Goal: Check status

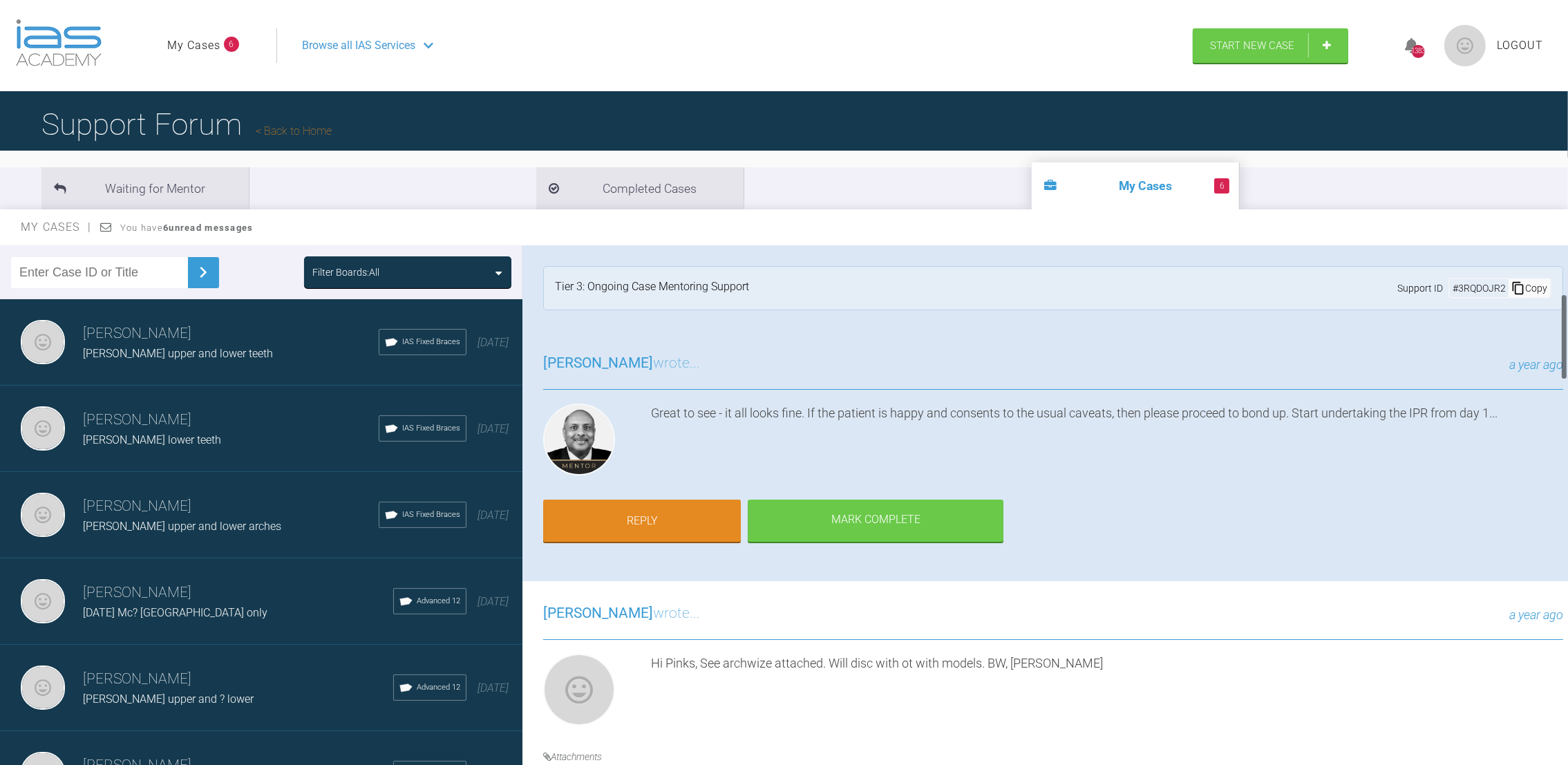
scroll to position [296, 0]
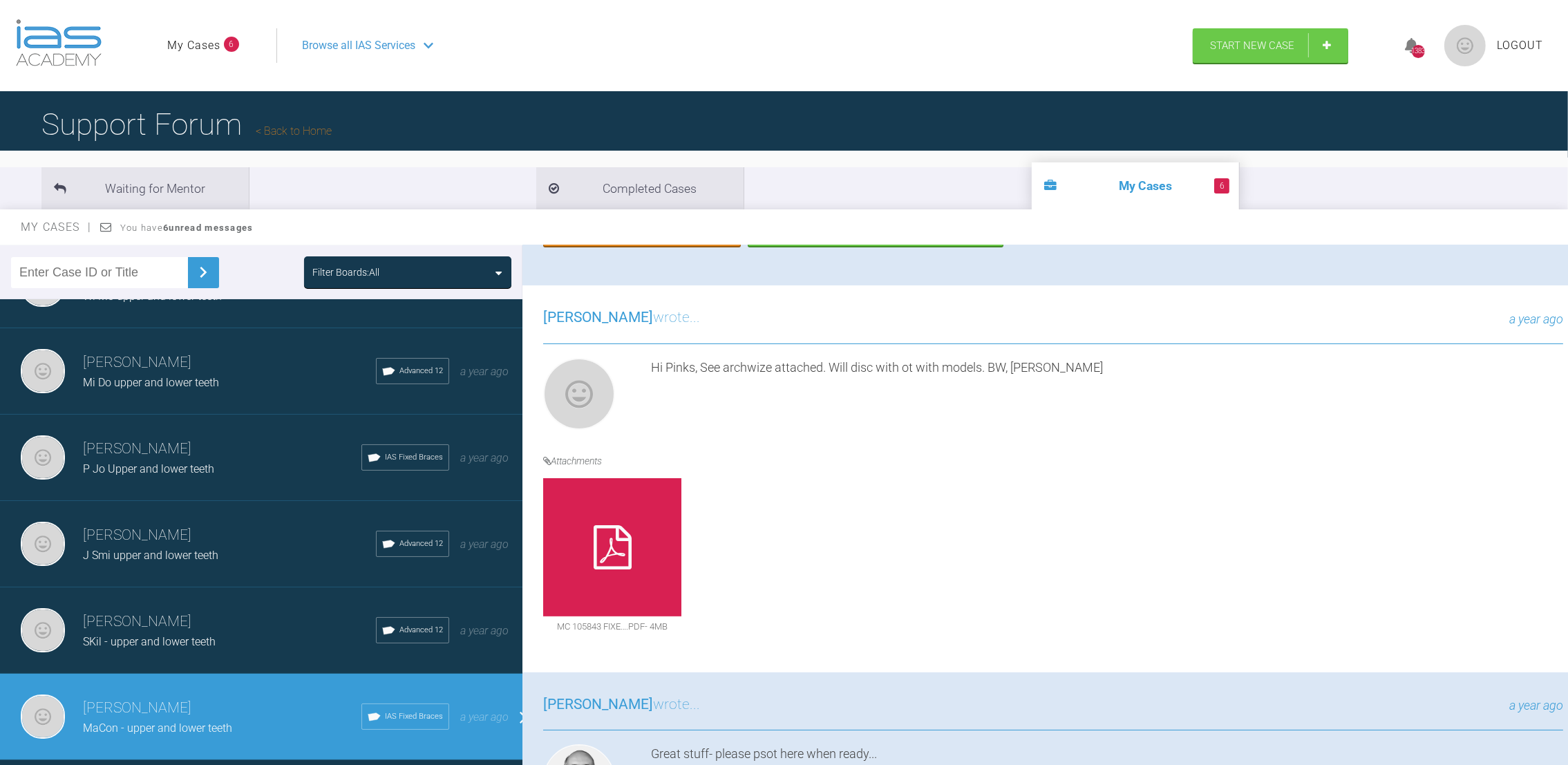
click at [193, 43] on link "My Cases" at bounding box center [194, 46] width 53 height 18
click at [211, 53] on link "My Cases" at bounding box center [194, 46] width 53 height 18
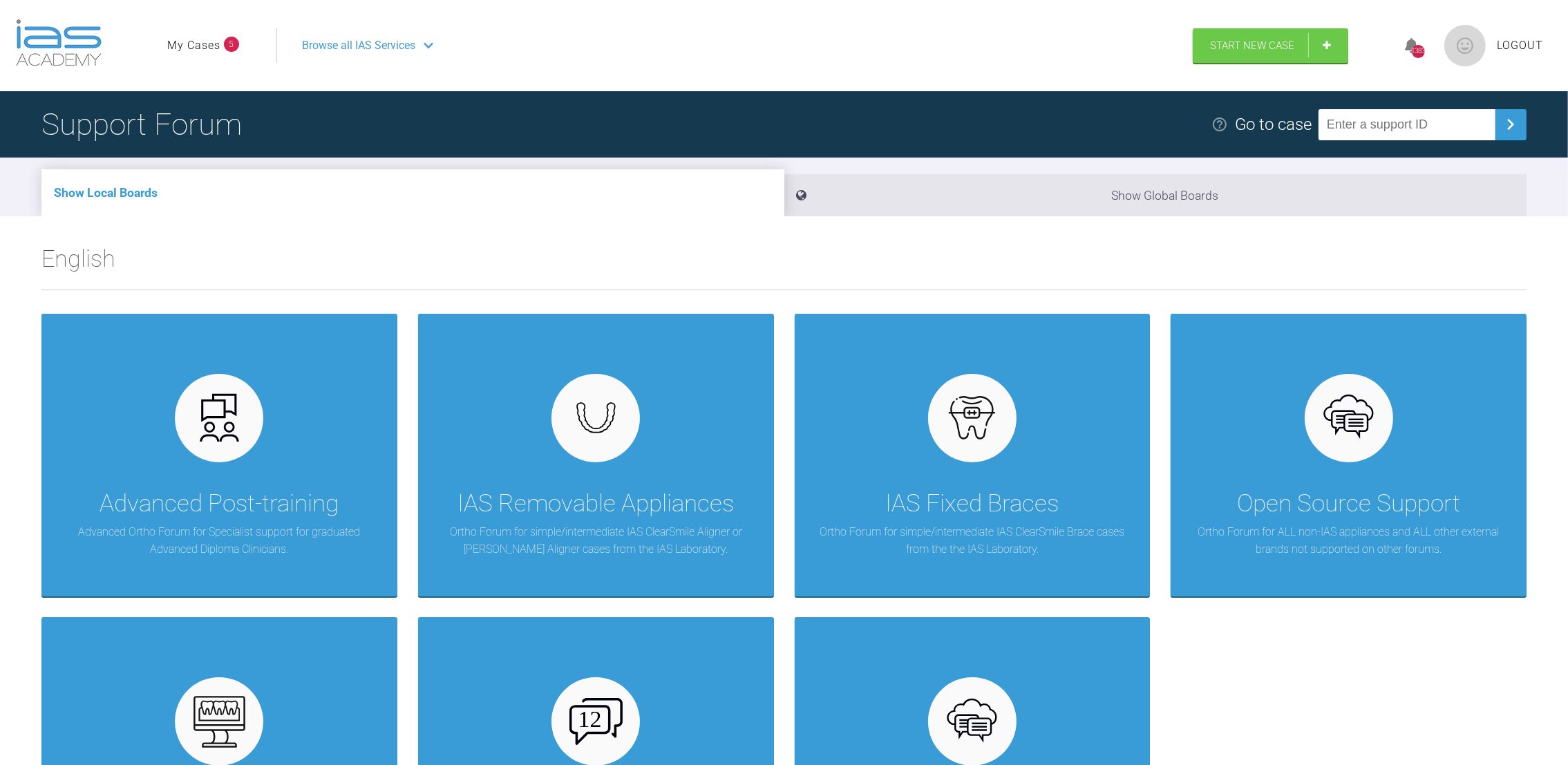
click at [188, 44] on link "My Cases" at bounding box center [194, 46] width 53 height 18
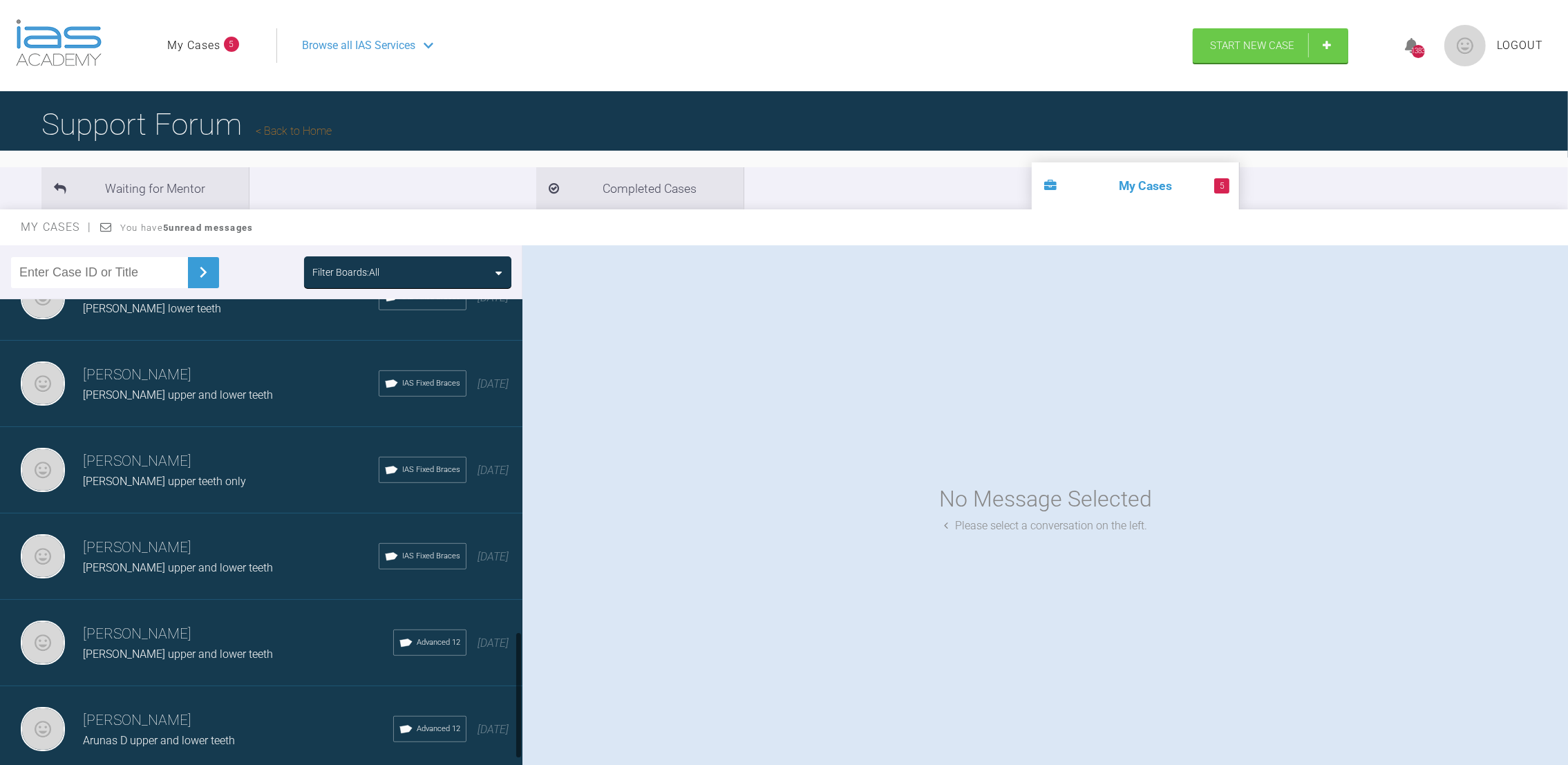
scroll to position [1277, 0]
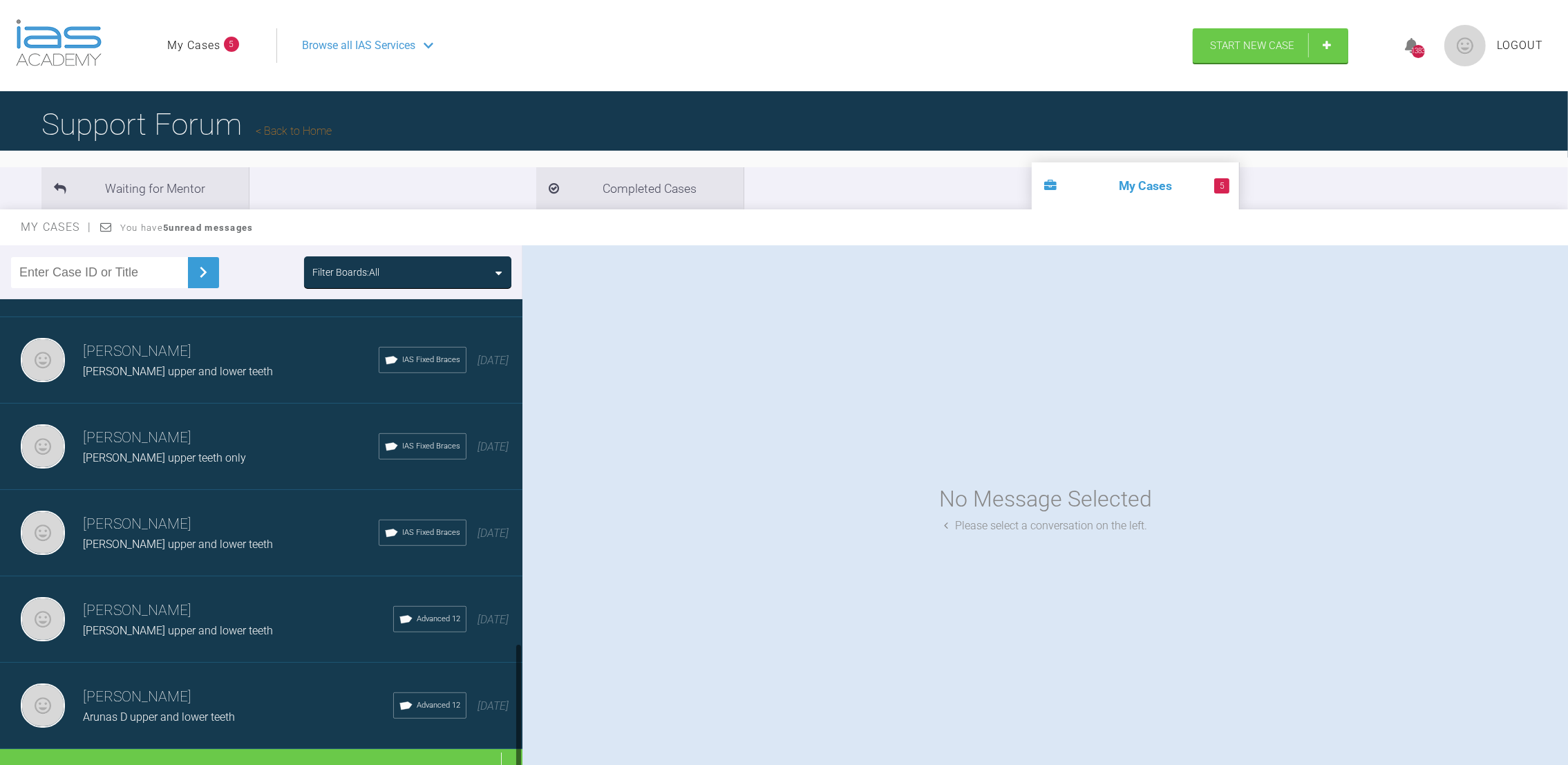
drag, startPoint x: 519, startPoint y: 345, endPoint x: 517, endPoint y: 717, distance: 372.0
click at [517, 717] on div at bounding box center [518, 706] width 5 height 127
click at [255, 748] on div "Load more" at bounding box center [269, 770] width 538 height 43
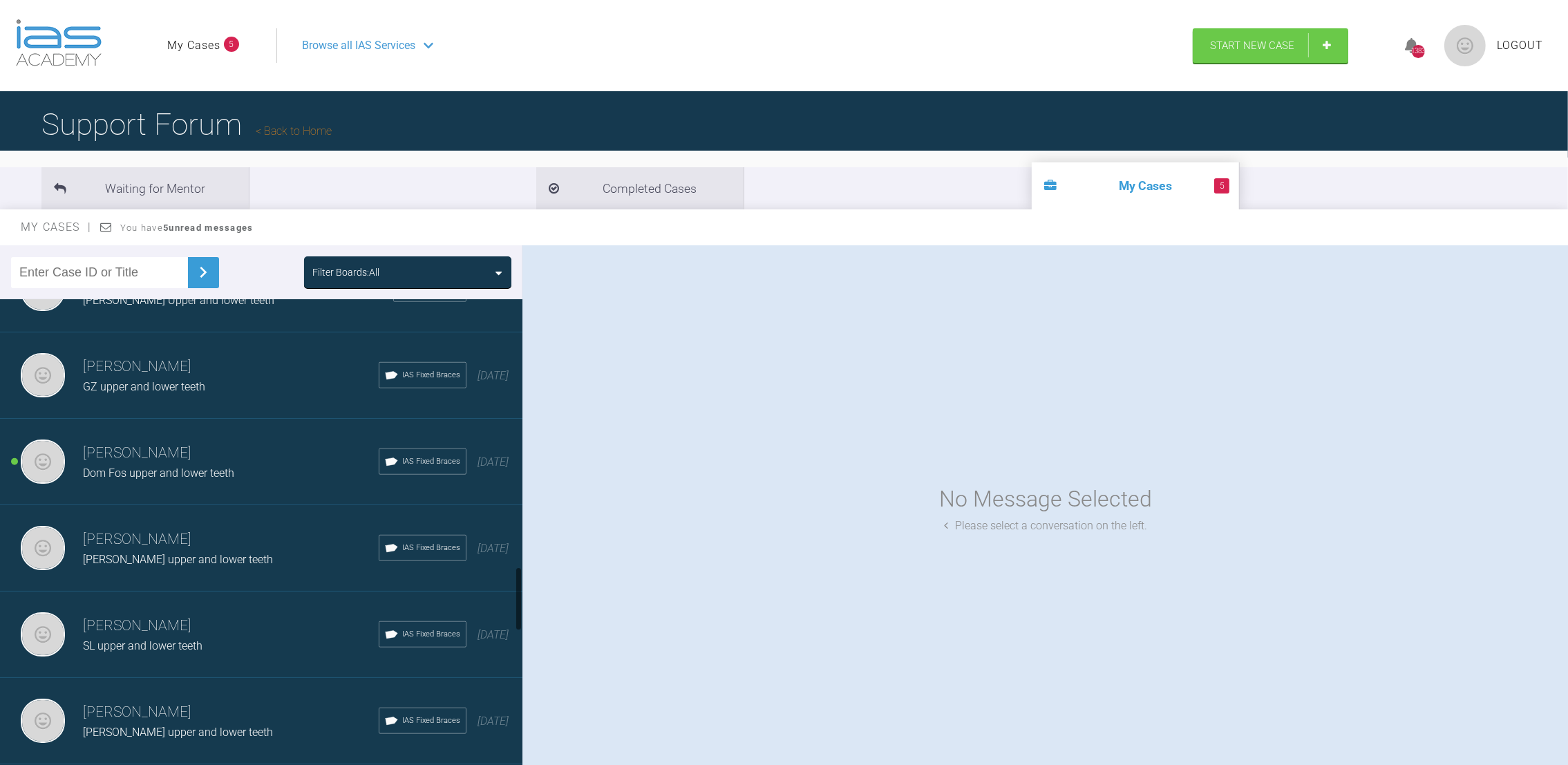
scroll to position [1962, 0]
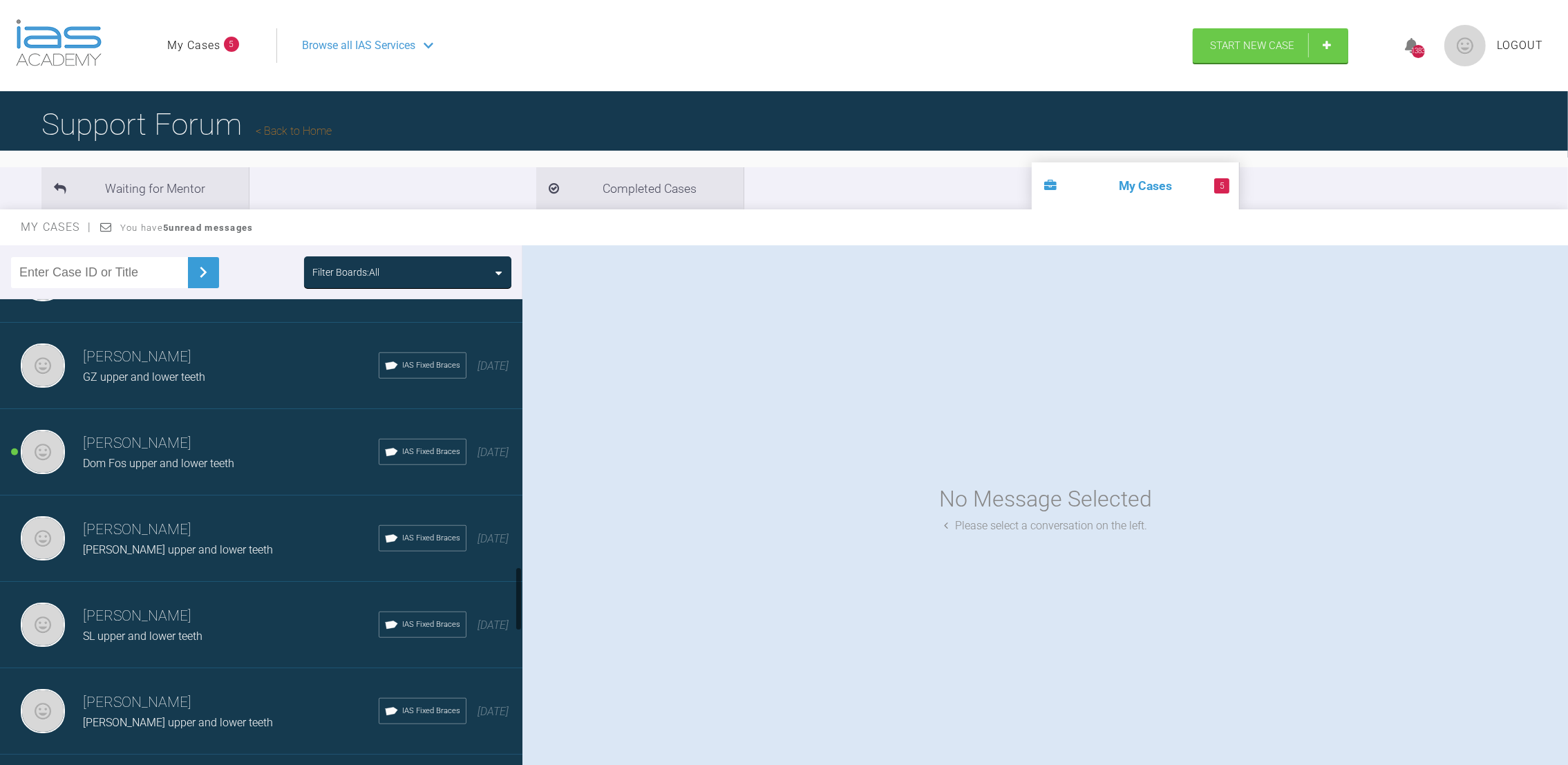
drag, startPoint x: 517, startPoint y: 495, endPoint x: 517, endPoint y: 589, distance: 94.0
click at [517, 589] on div at bounding box center [518, 599] width 5 height 65
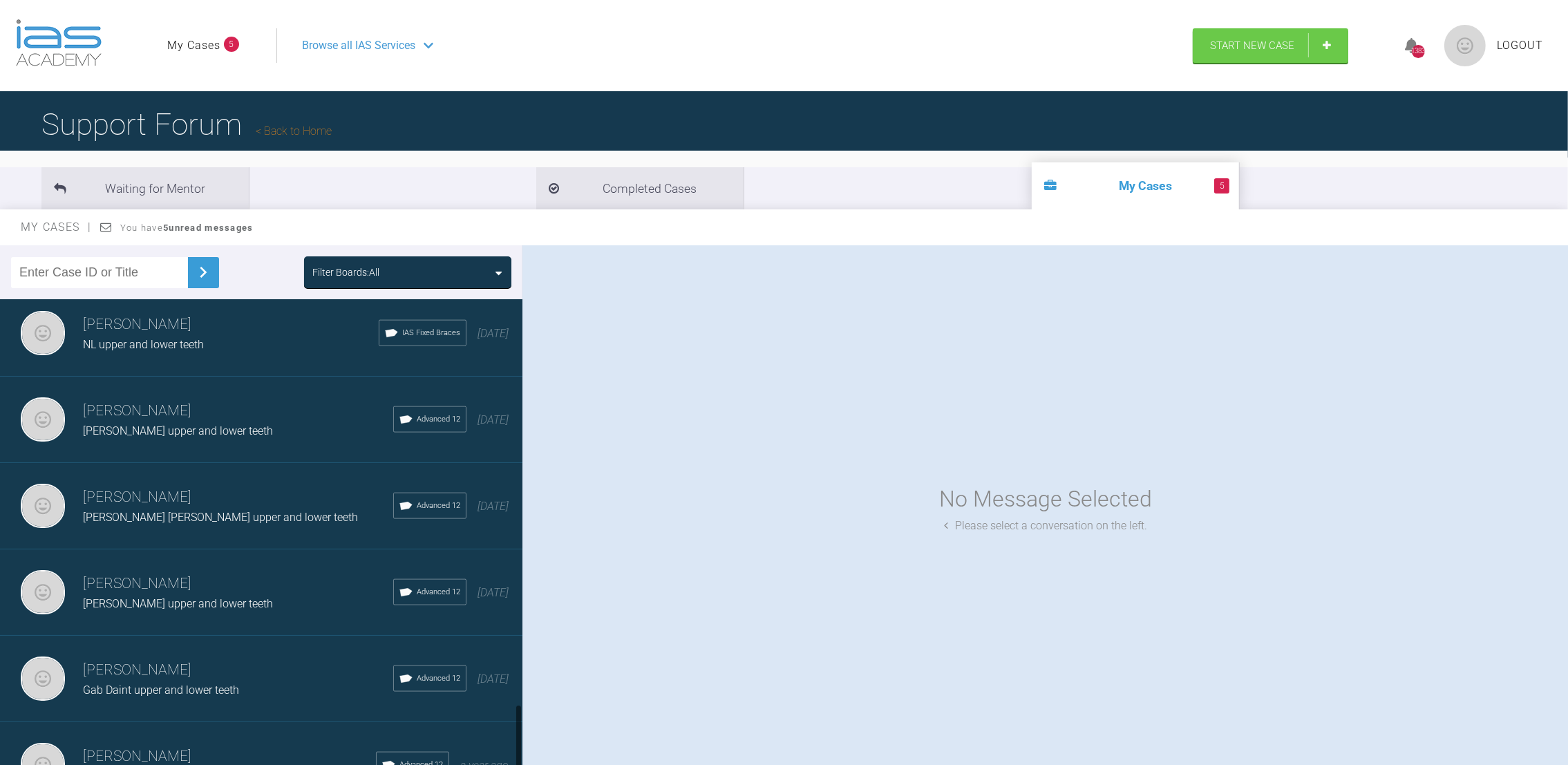
scroll to position [2976, 0]
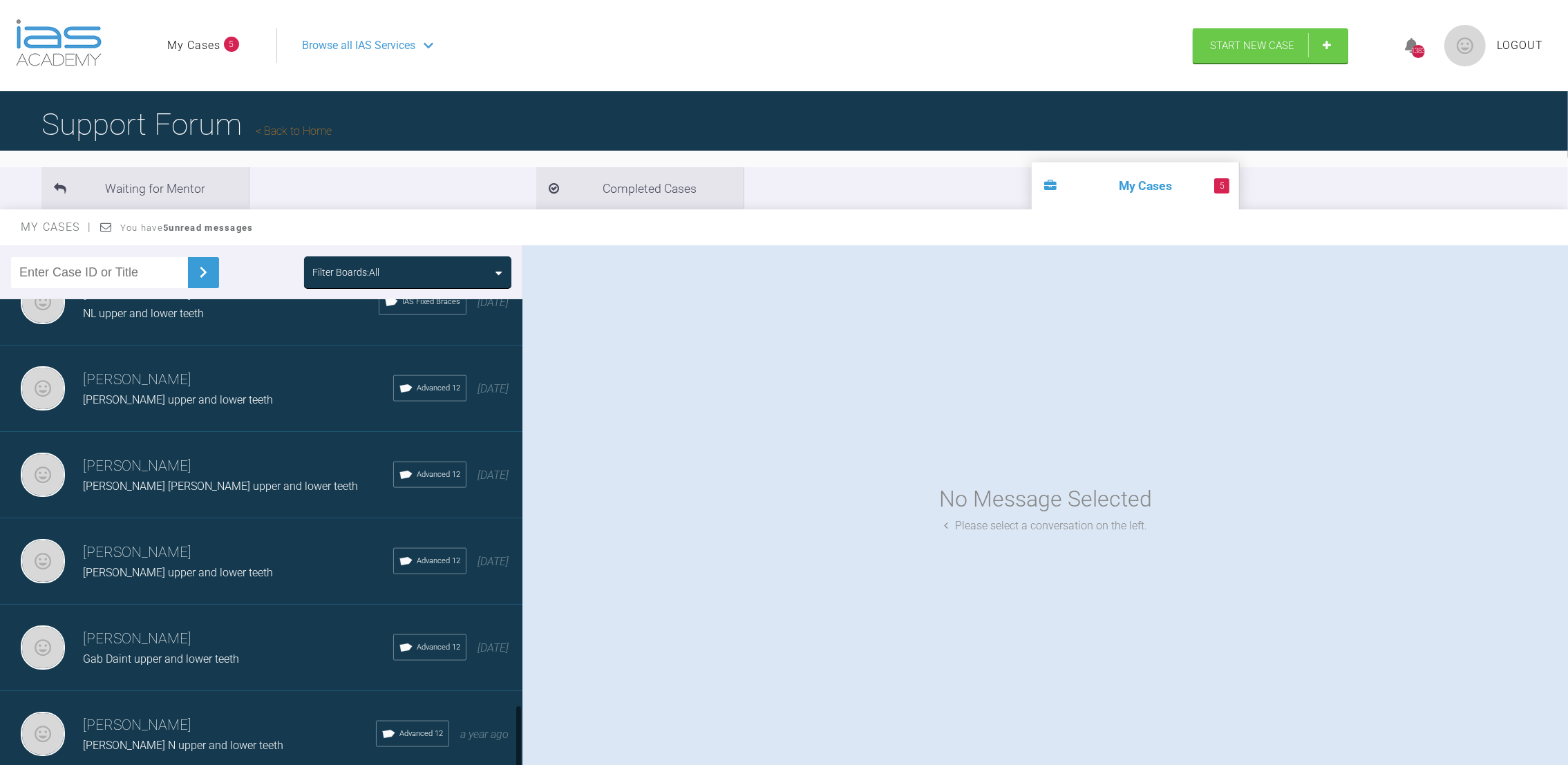
drag, startPoint x: 517, startPoint y: 589, endPoint x: 512, endPoint y: 725, distance: 136.1
click at [512, 725] on div "[PERSON_NAME] [PERSON_NAME] upper and lower teeth IAS Fixed Braces [DATE] [PERS…" at bounding box center [261, 535] width 523 height 471
click at [192, 541] on h3 "[PERSON_NAME]" at bounding box center [237, 552] width 310 height 23
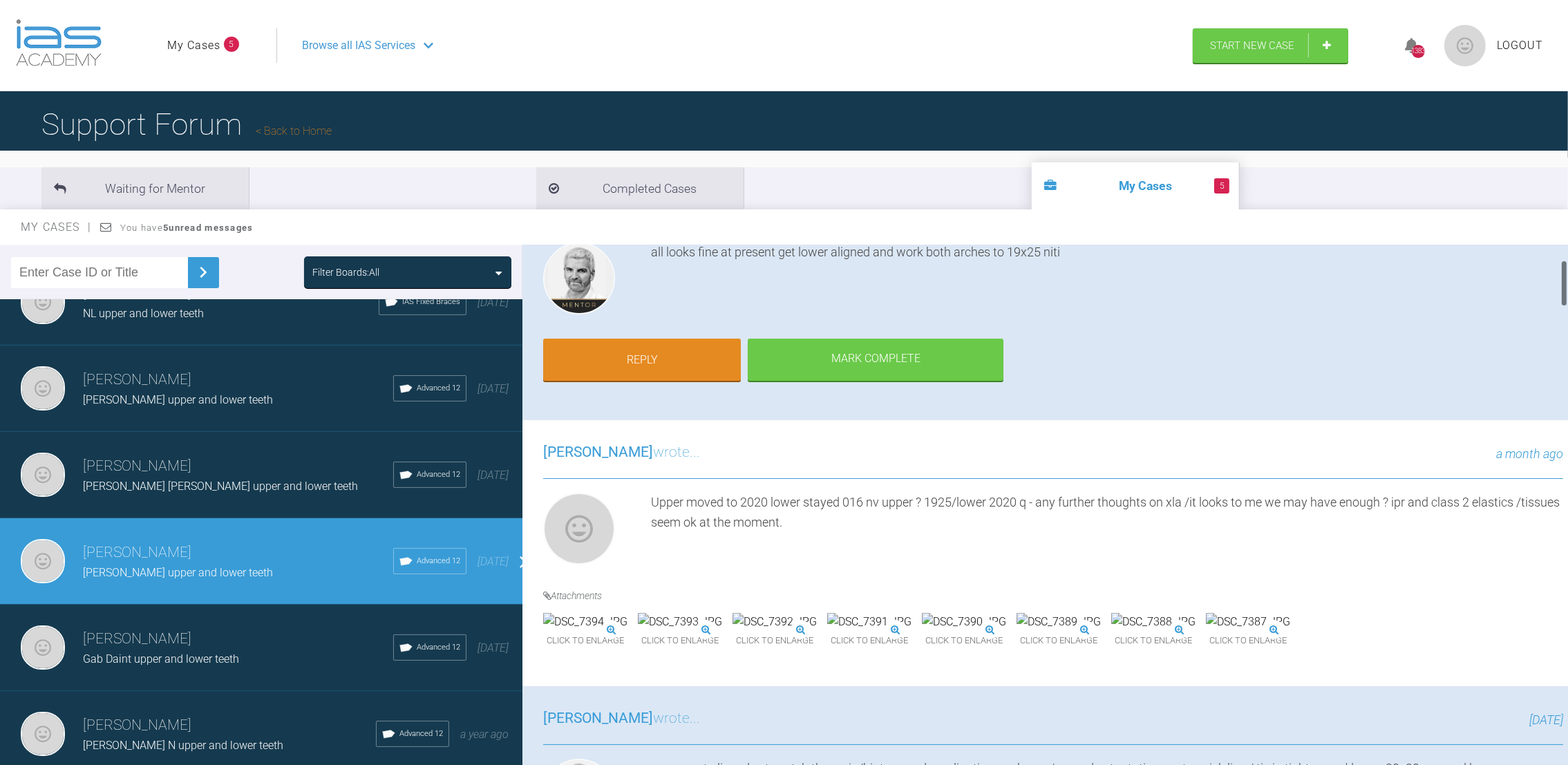
scroll to position [169, 0]
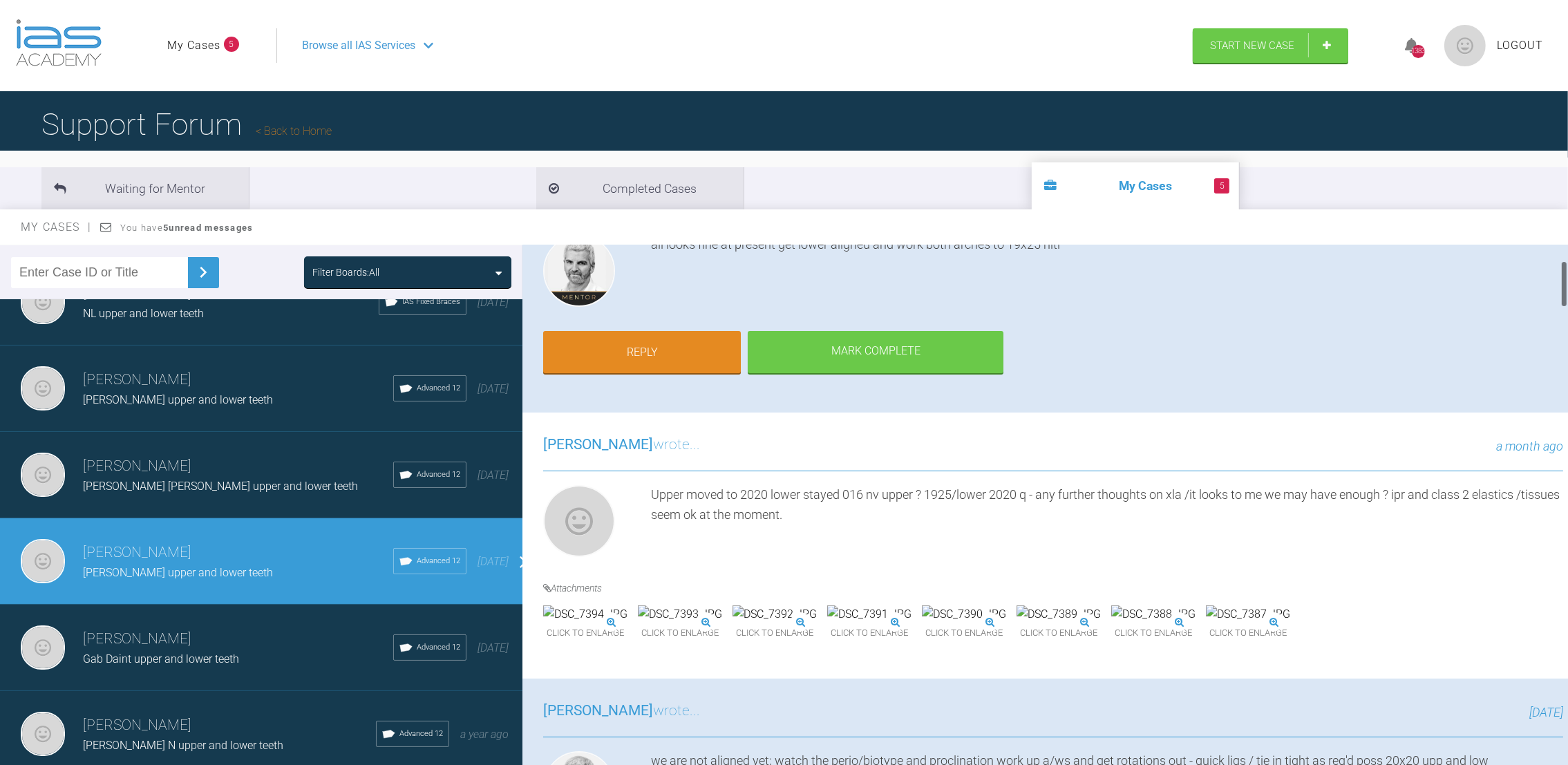
drag, startPoint x: 1562, startPoint y: 262, endPoint x: 1562, endPoint y: 277, distance: 15.0
click at [1562, 277] on div at bounding box center [1564, 284] width 5 height 47
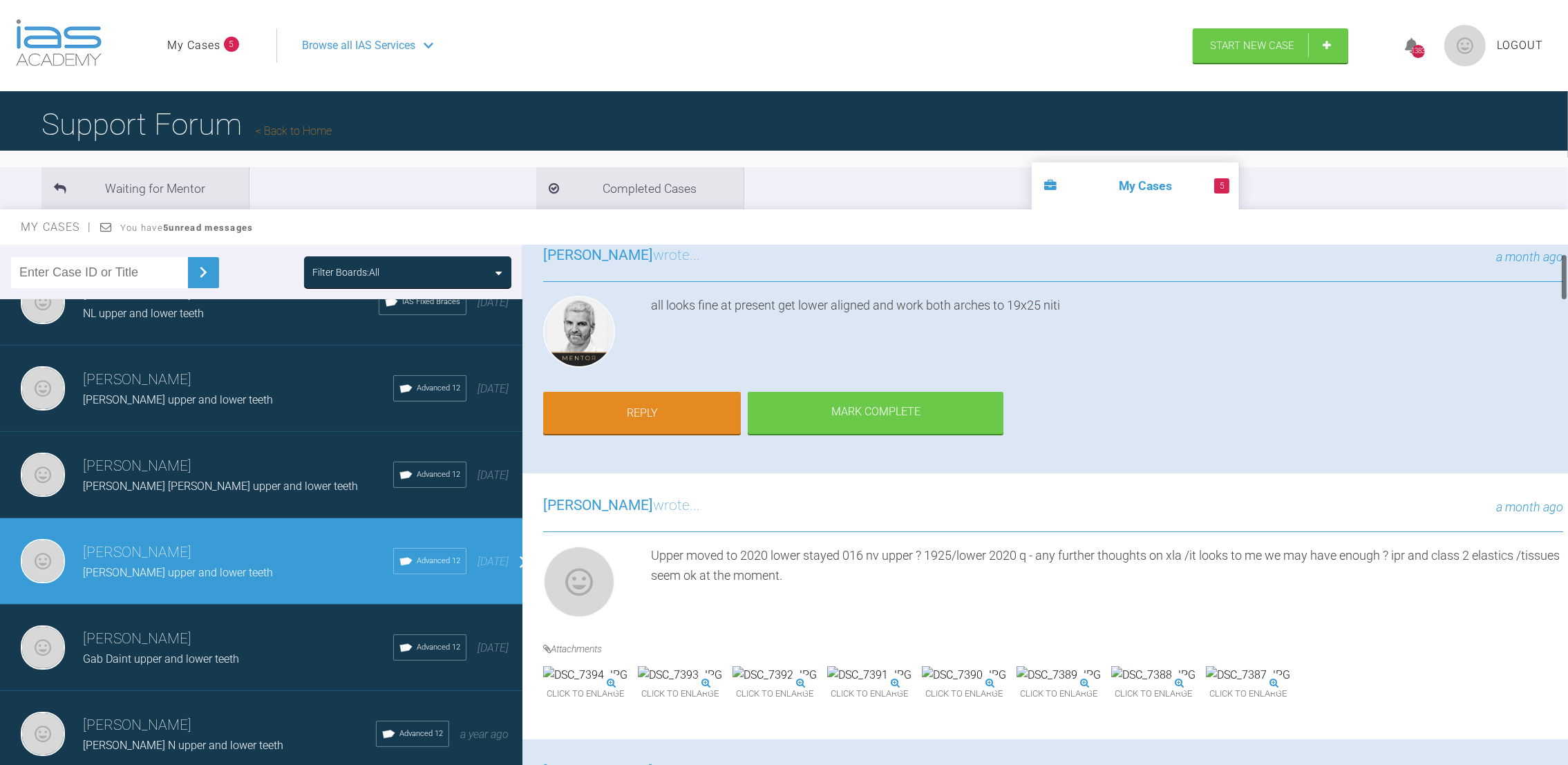
scroll to position [68, 0]
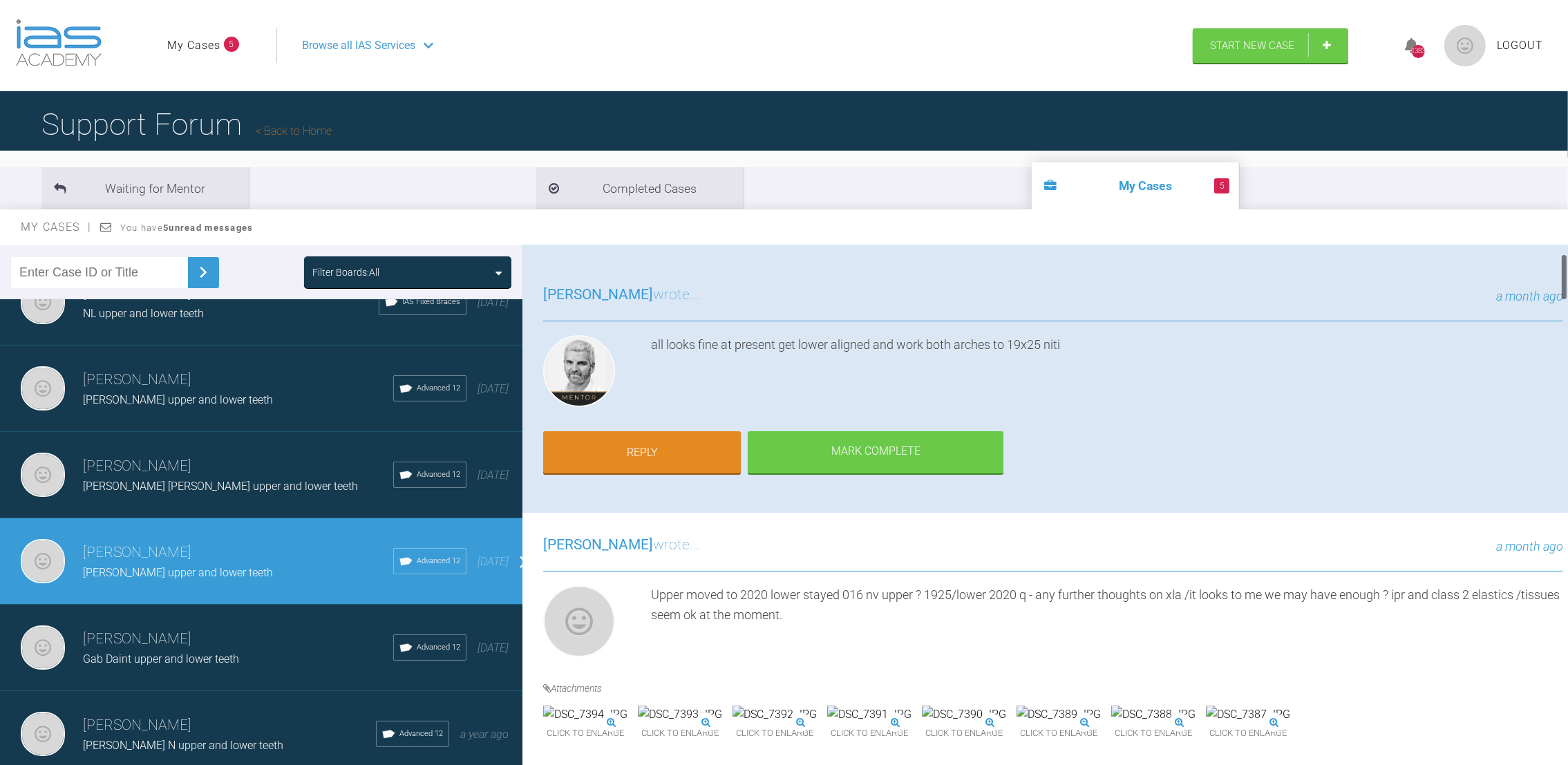
drag, startPoint x: 1564, startPoint y: 279, endPoint x: 1564, endPoint y: 270, distance: 9.0
click at [1564, 270] on div at bounding box center [1564, 277] width 5 height 47
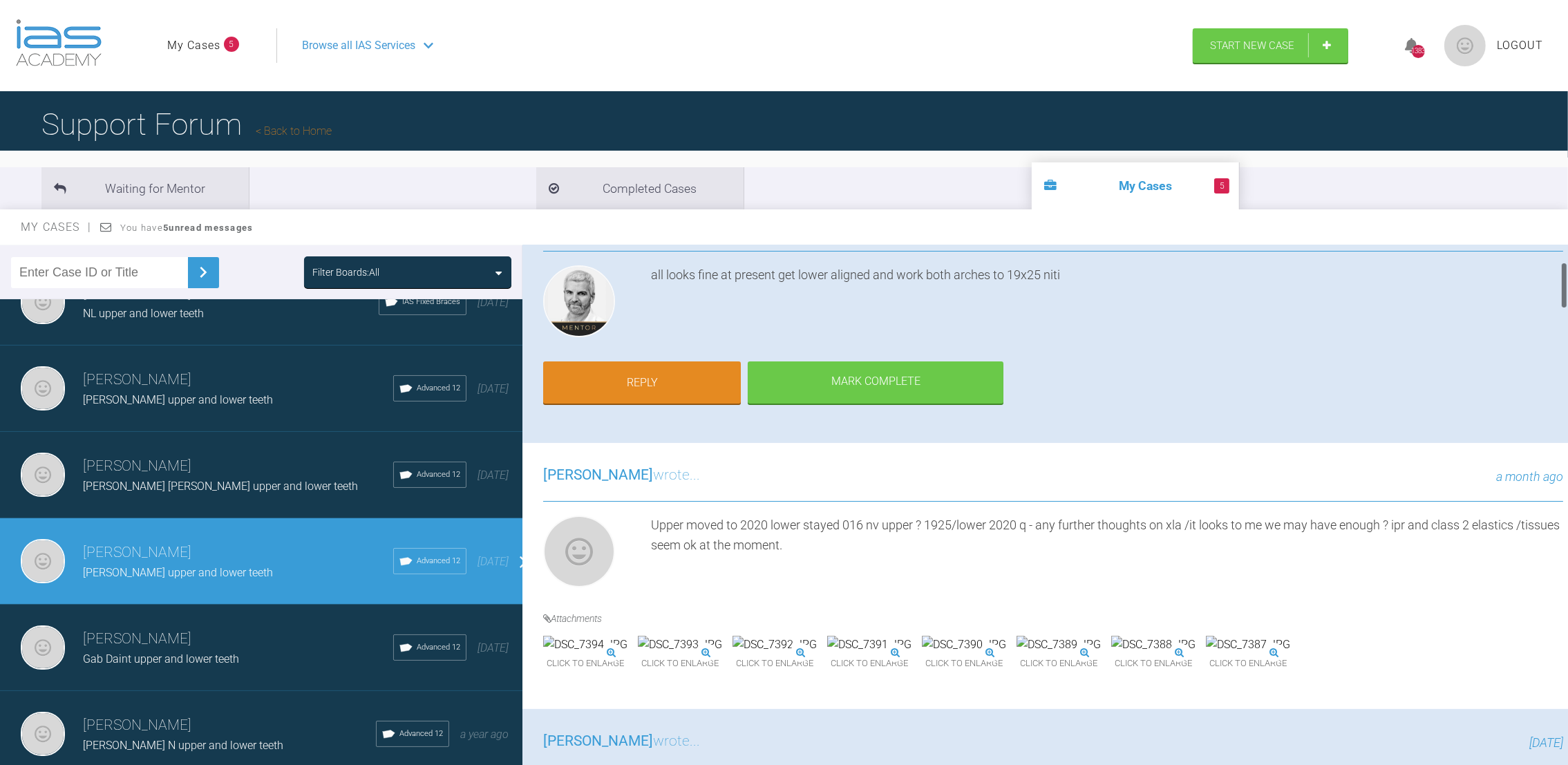
scroll to position [115, 0]
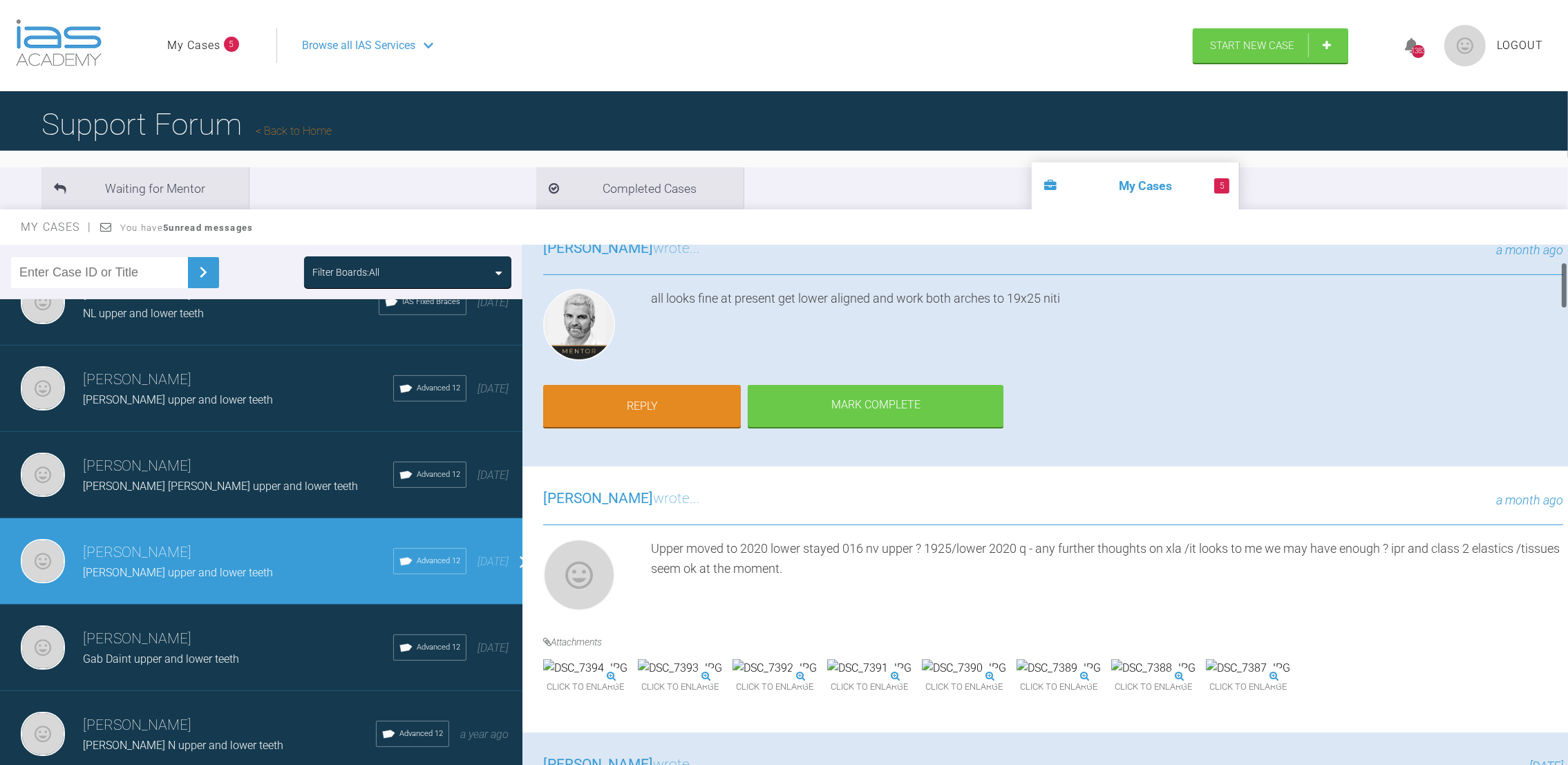
click at [1563, 275] on div at bounding box center [1564, 285] width 5 height 47
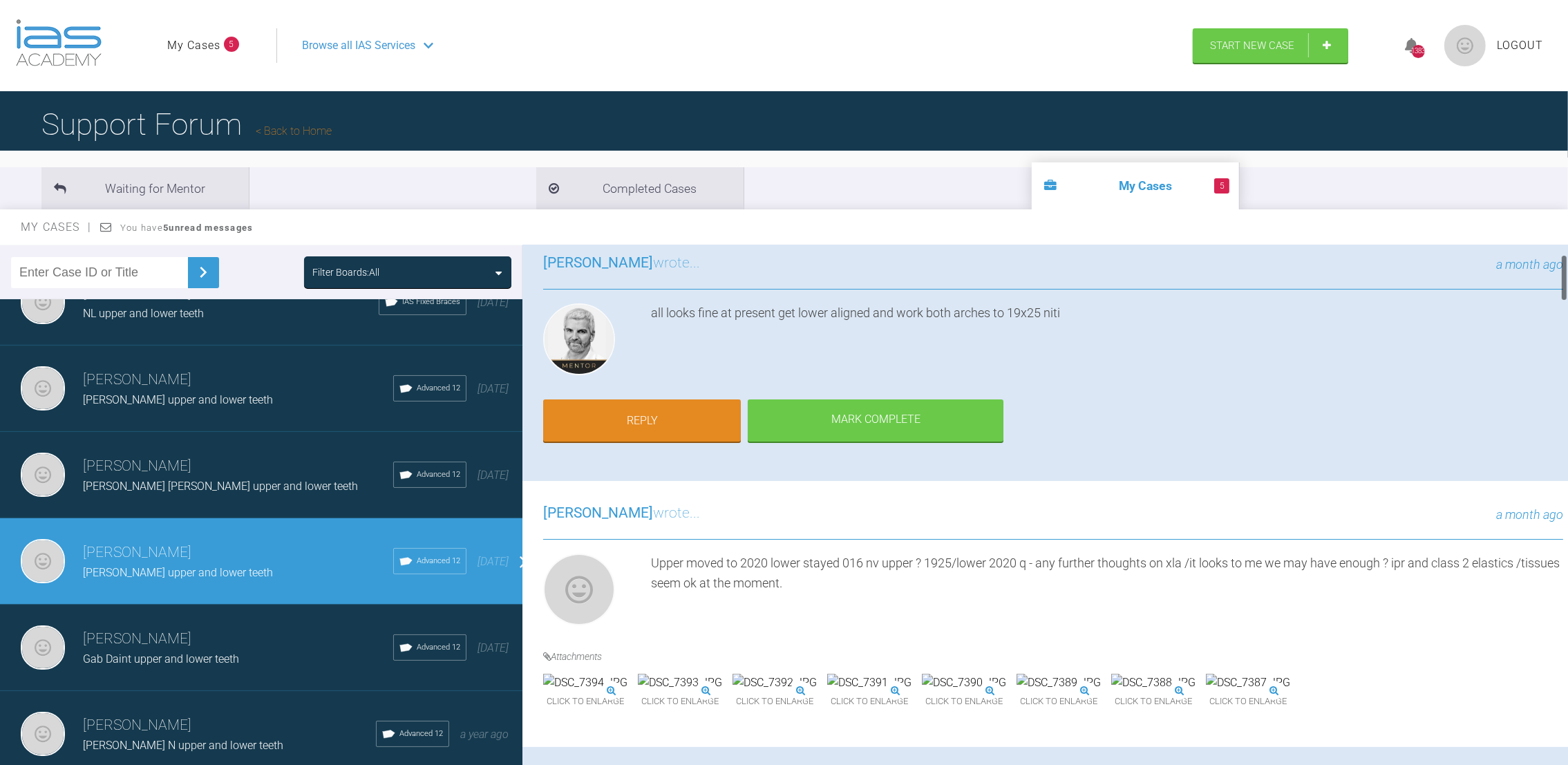
click at [1564, 273] on div at bounding box center [1564, 278] width 5 height 47
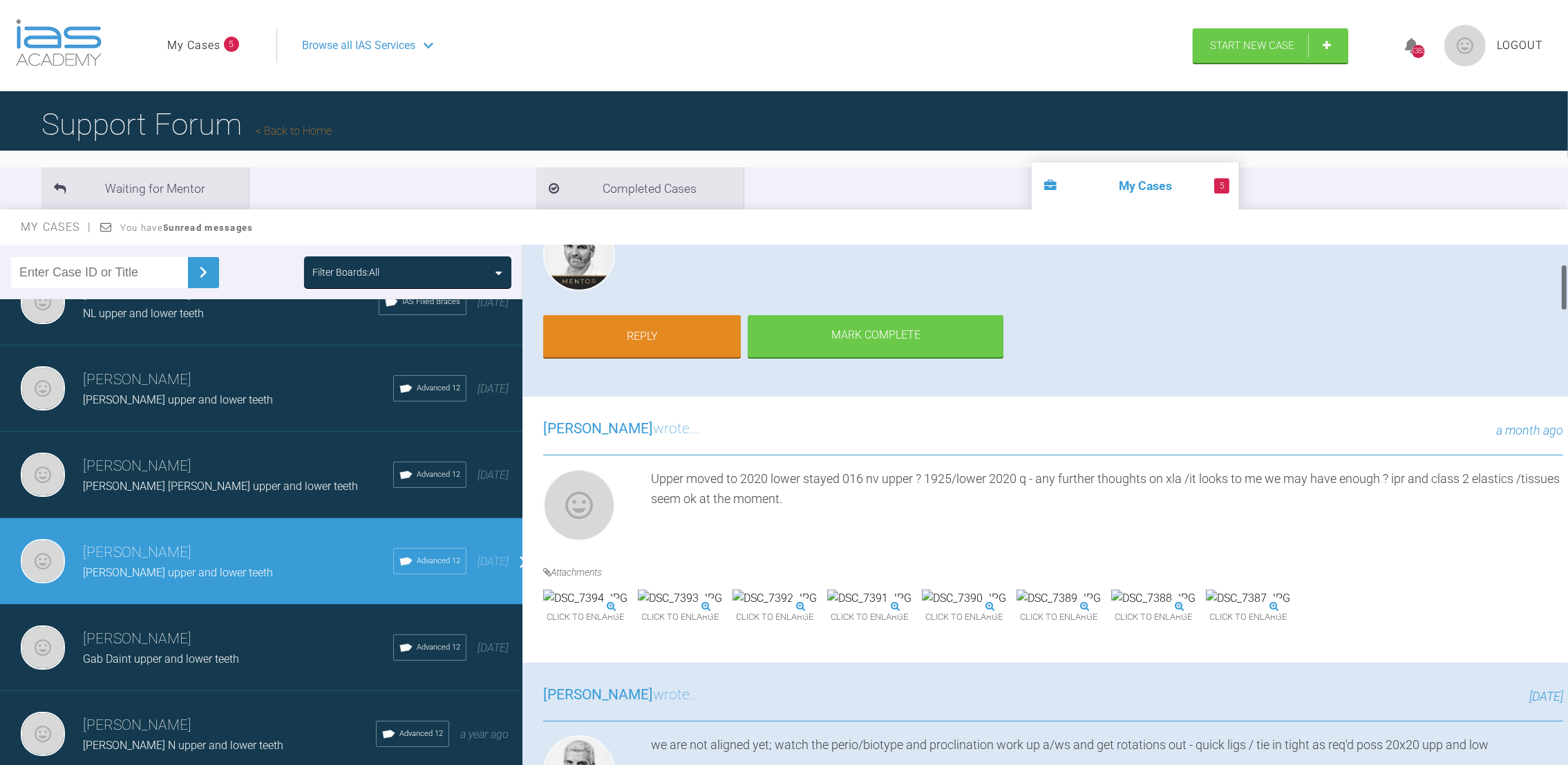
scroll to position [176, 0]
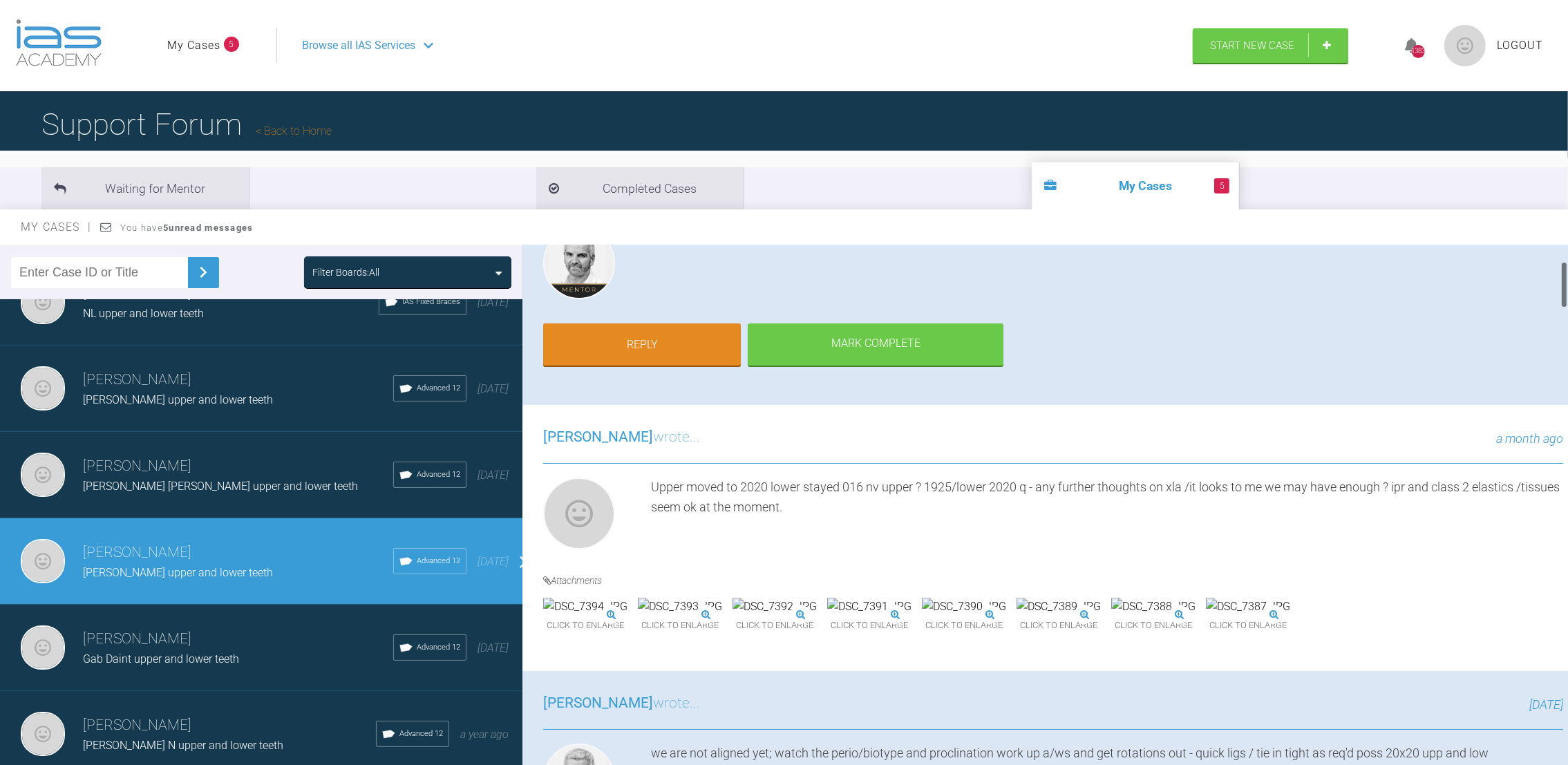
click at [1562, 282] on div at bounding box center [1564, 285] width 5 height 47
click at [722, 613] on img at bounding box center [680, 607] width 84 height 18
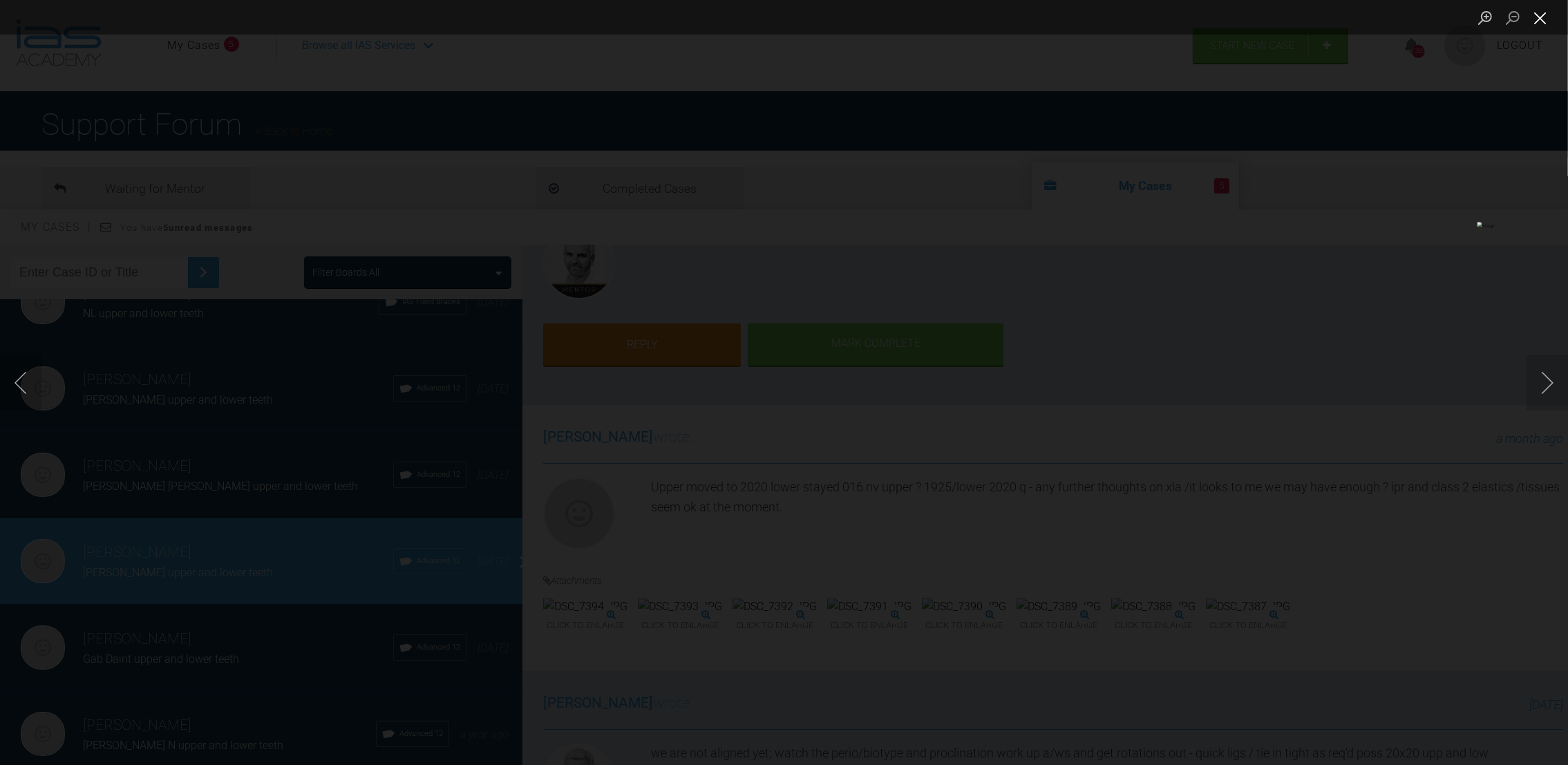
click at [1542, 13] on button "Close lightbox" at bounding box center [1540, 17] width 28 height 24
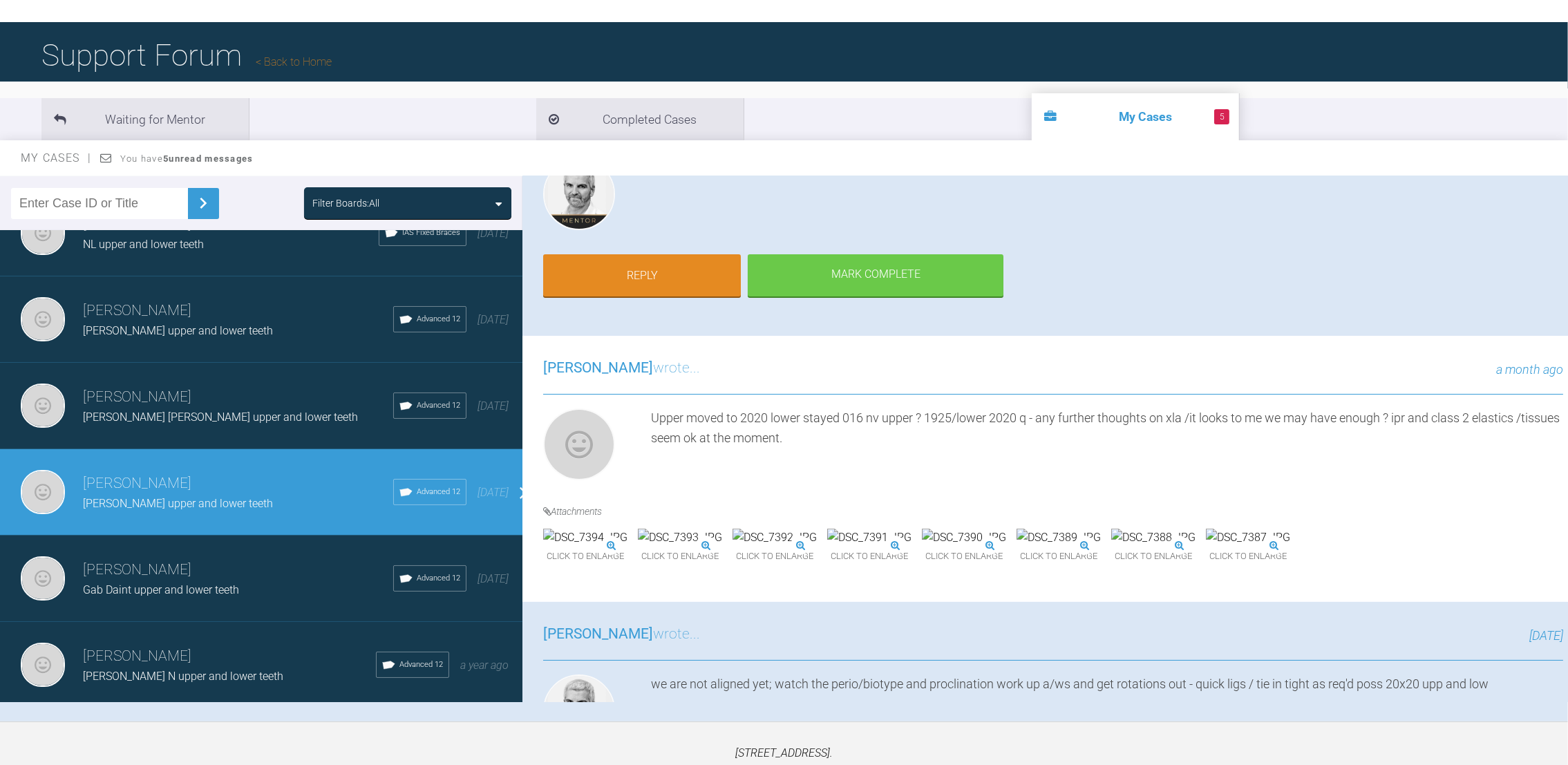
scroll to position [73, 0]
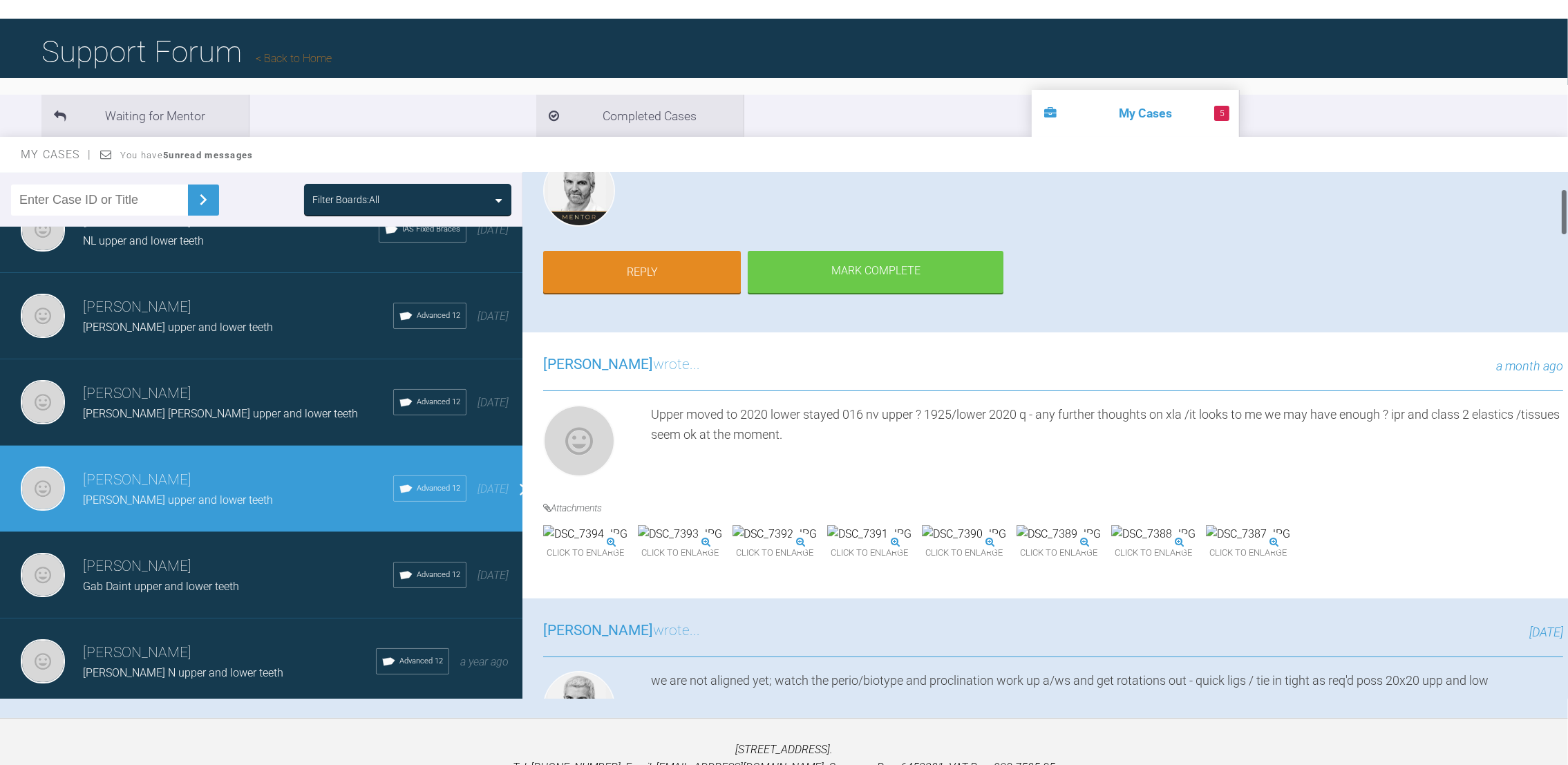
click at [598, 543] on img at bounding box center [585, 534] width 84 height 18
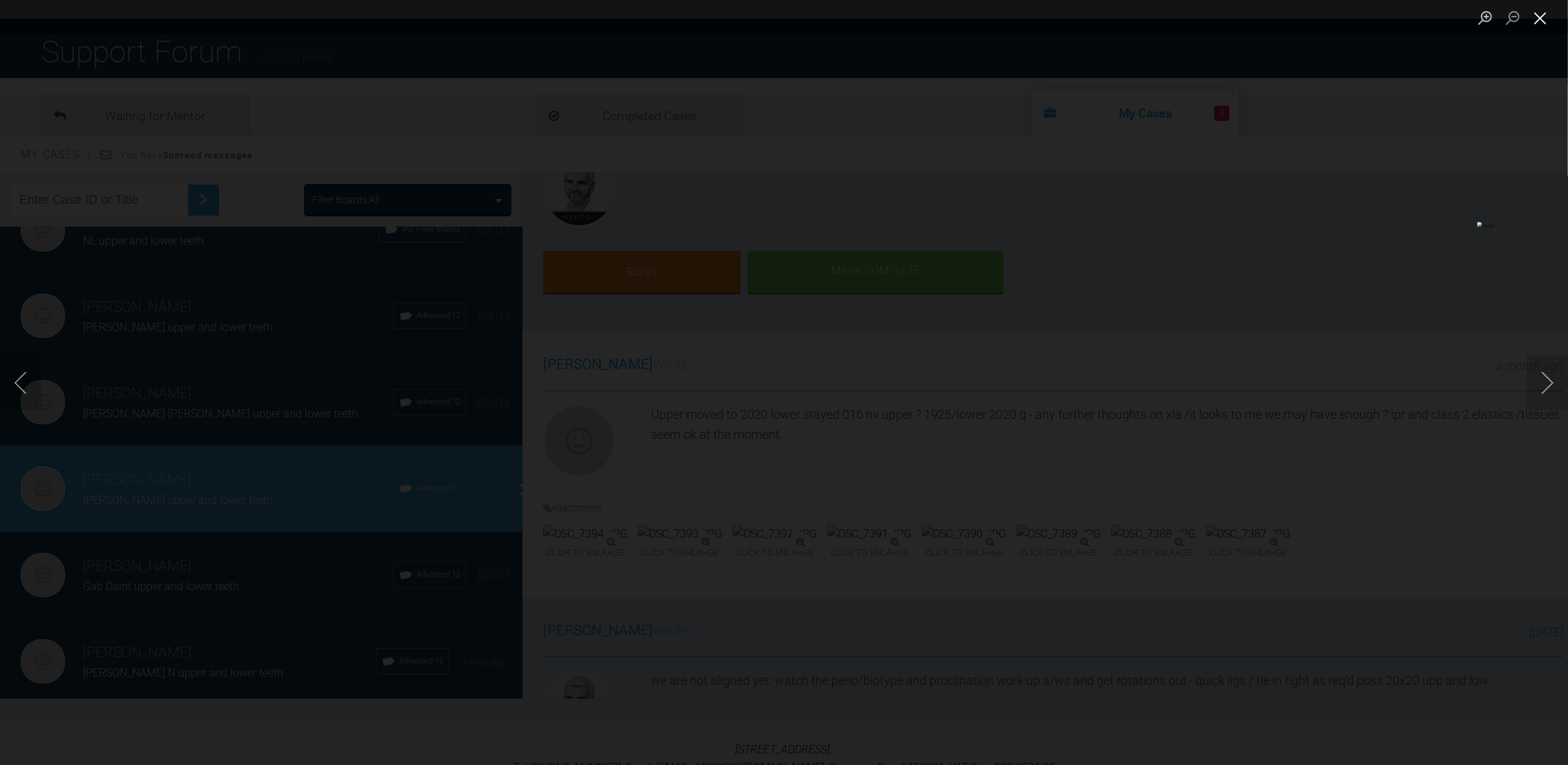
click at [1543, 10] on button "Close lightbox" at bounding box center [1540, 17] width 28 height 24
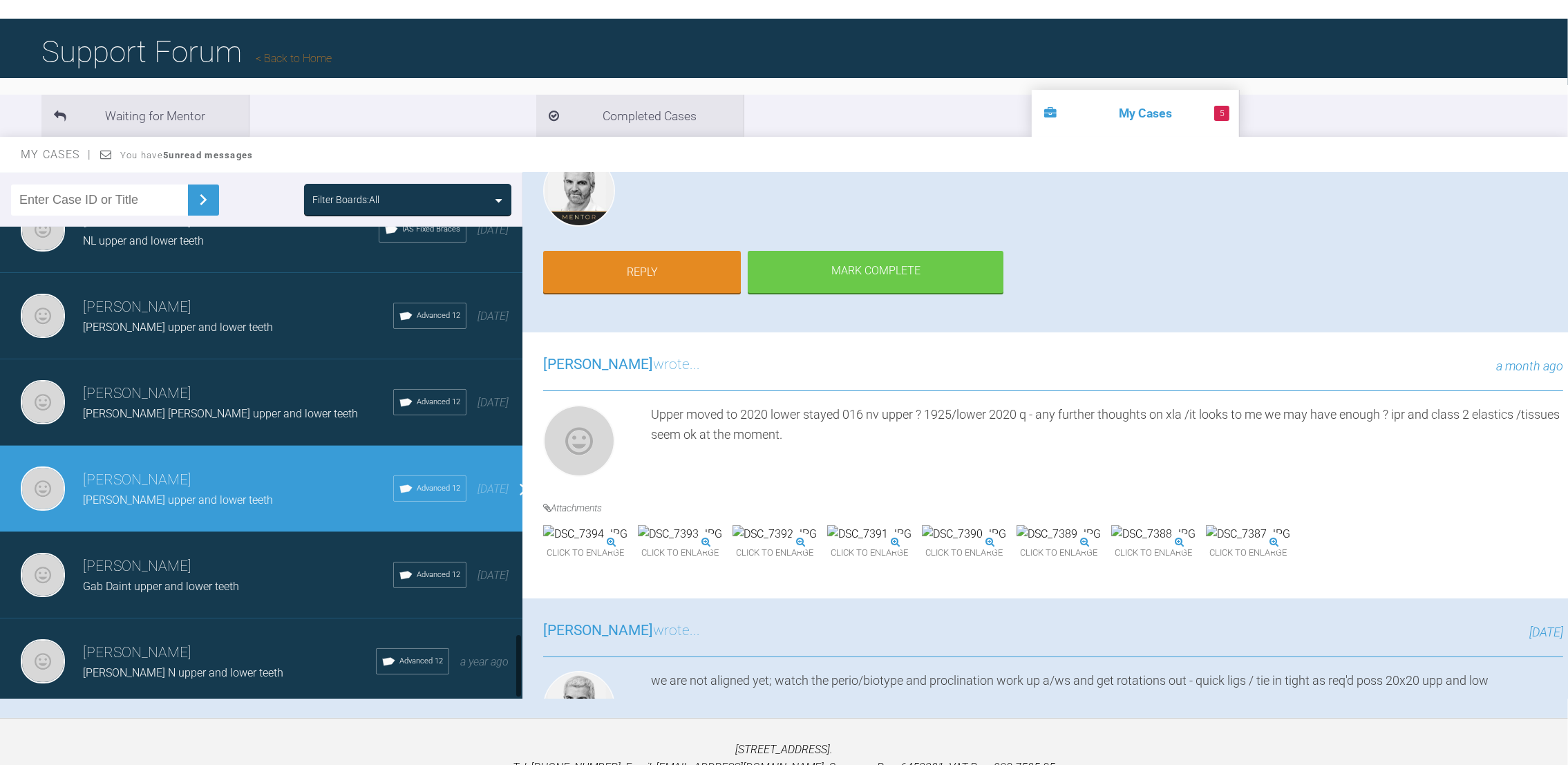
scroll to position [2985, 0]
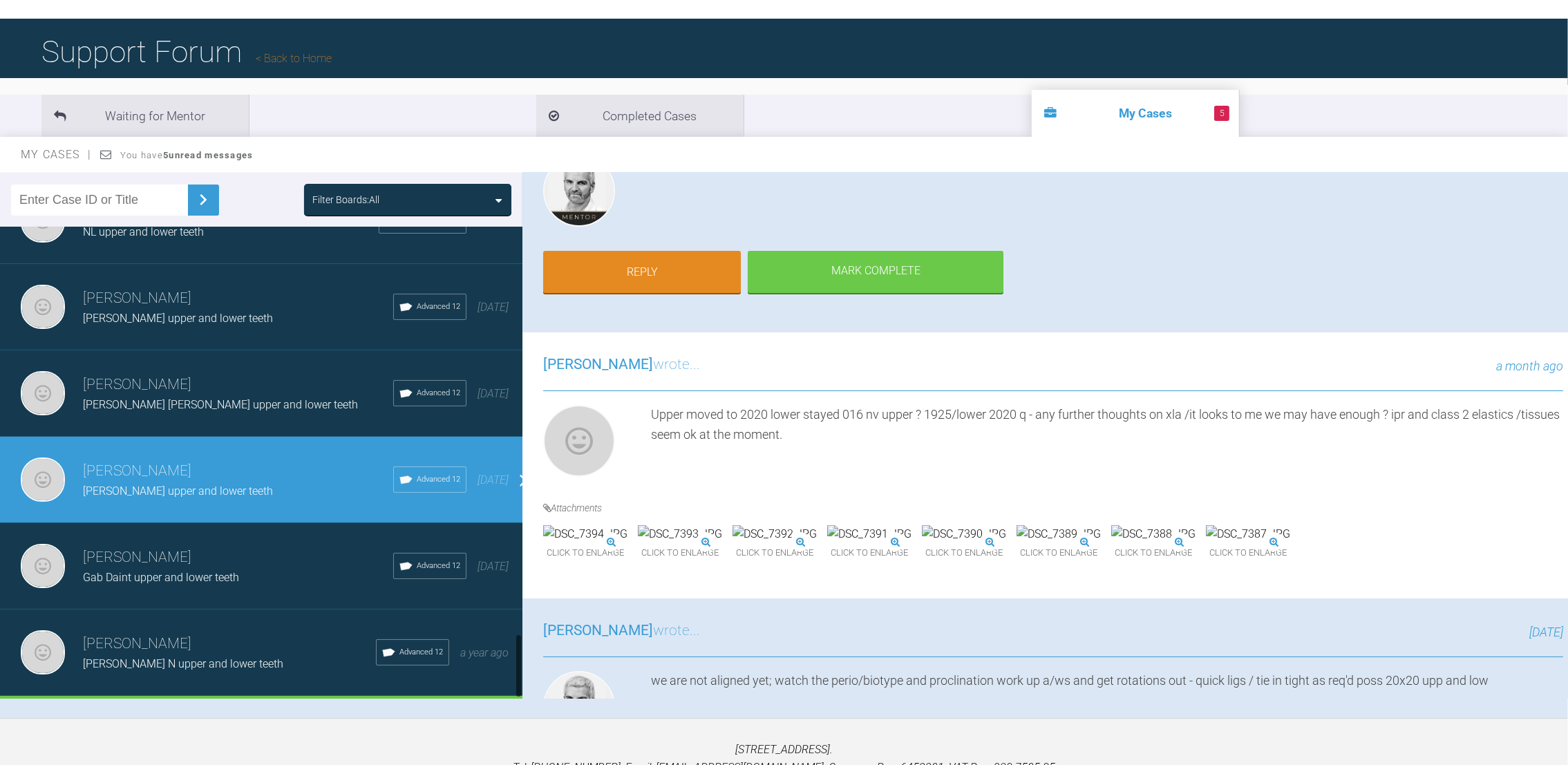
drag, startPoint x: 517, startPoint y: 647, endPoint x: 517, endPoint y: 662, distance: 15.0
click at [517, 662] on div at bounding box center [518, 666] width 5 height 65
click at [267, 696] on div "Load more" at bounding box center [269, 717] width 538 height 43
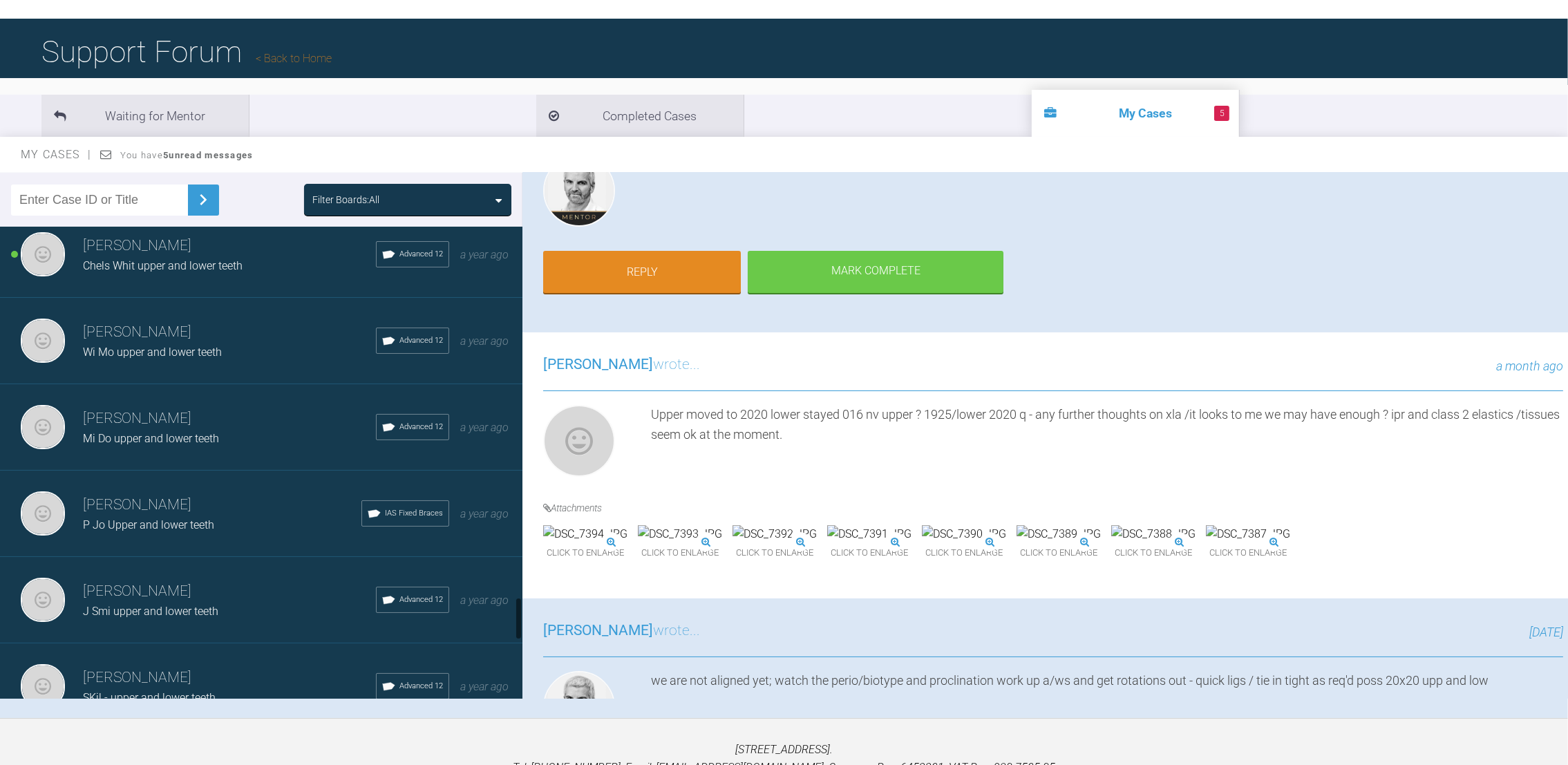
scroll to position [4089, 0]
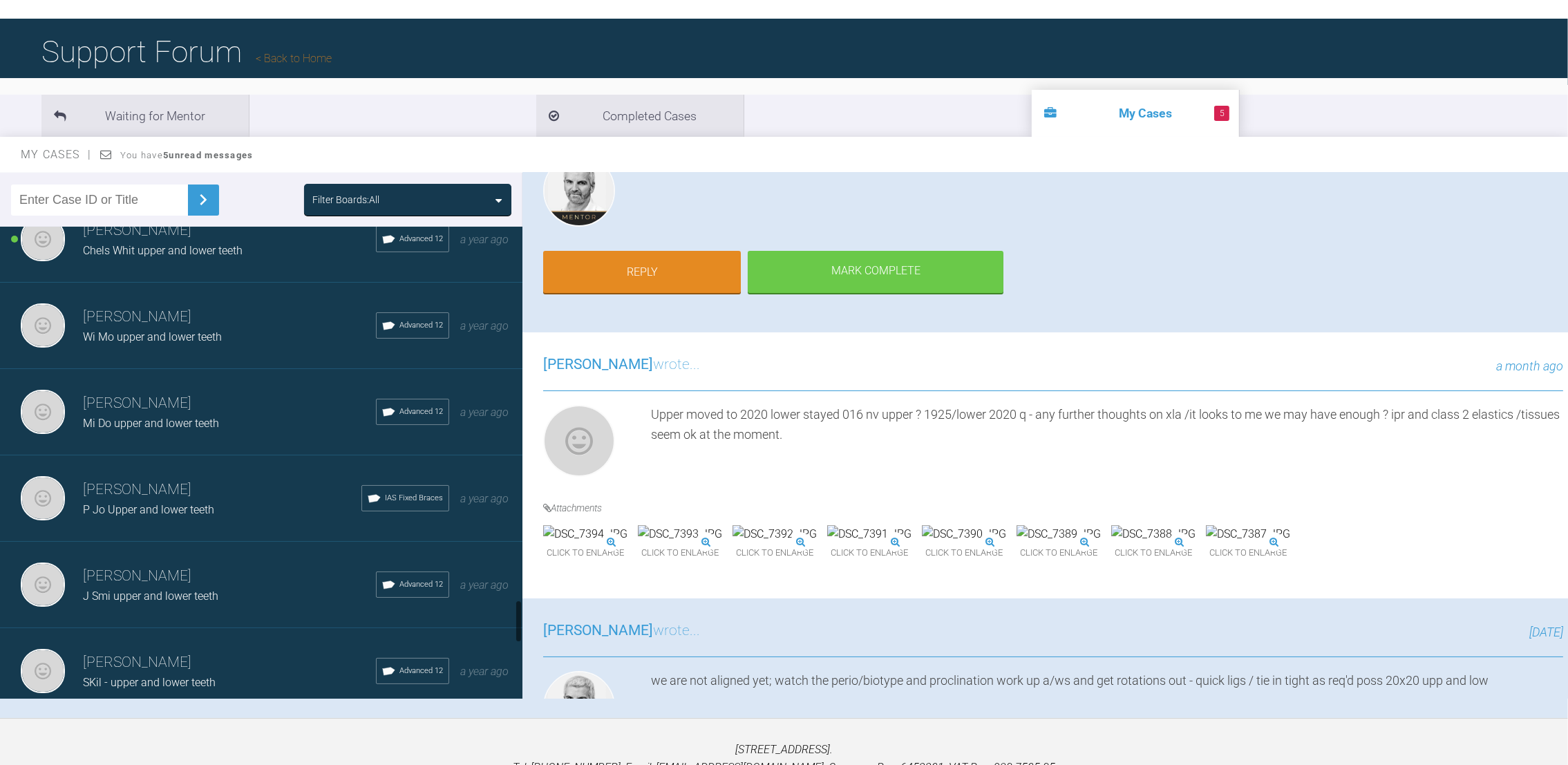
drag, startPoint x: 520, startPoint y: 503, endPoint x: 509, endPoint y: 604, distance: 101.6
click at [509, 604] on div "[PERSON_NAME] [PERSON_NAME] upper and lower teeth IAS Fixed Braces [DATE] [PERS…" at bounding box center [261, 462] width 523 height 471
click at [134, 565] on h3 "[PERSON_NAME]" at bounding box center [229, 576] width 293 height 23
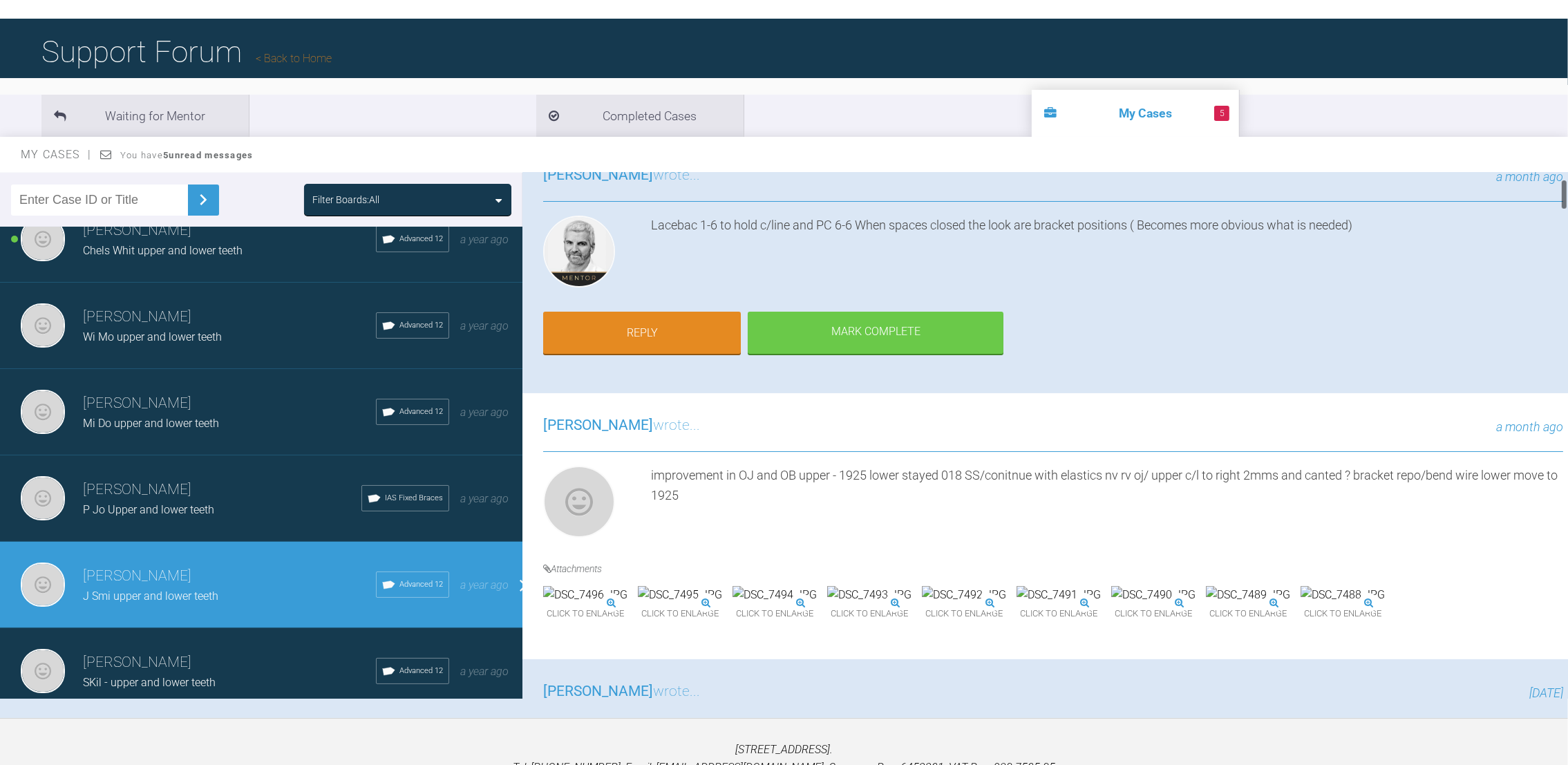
scroll to position [0, 0]
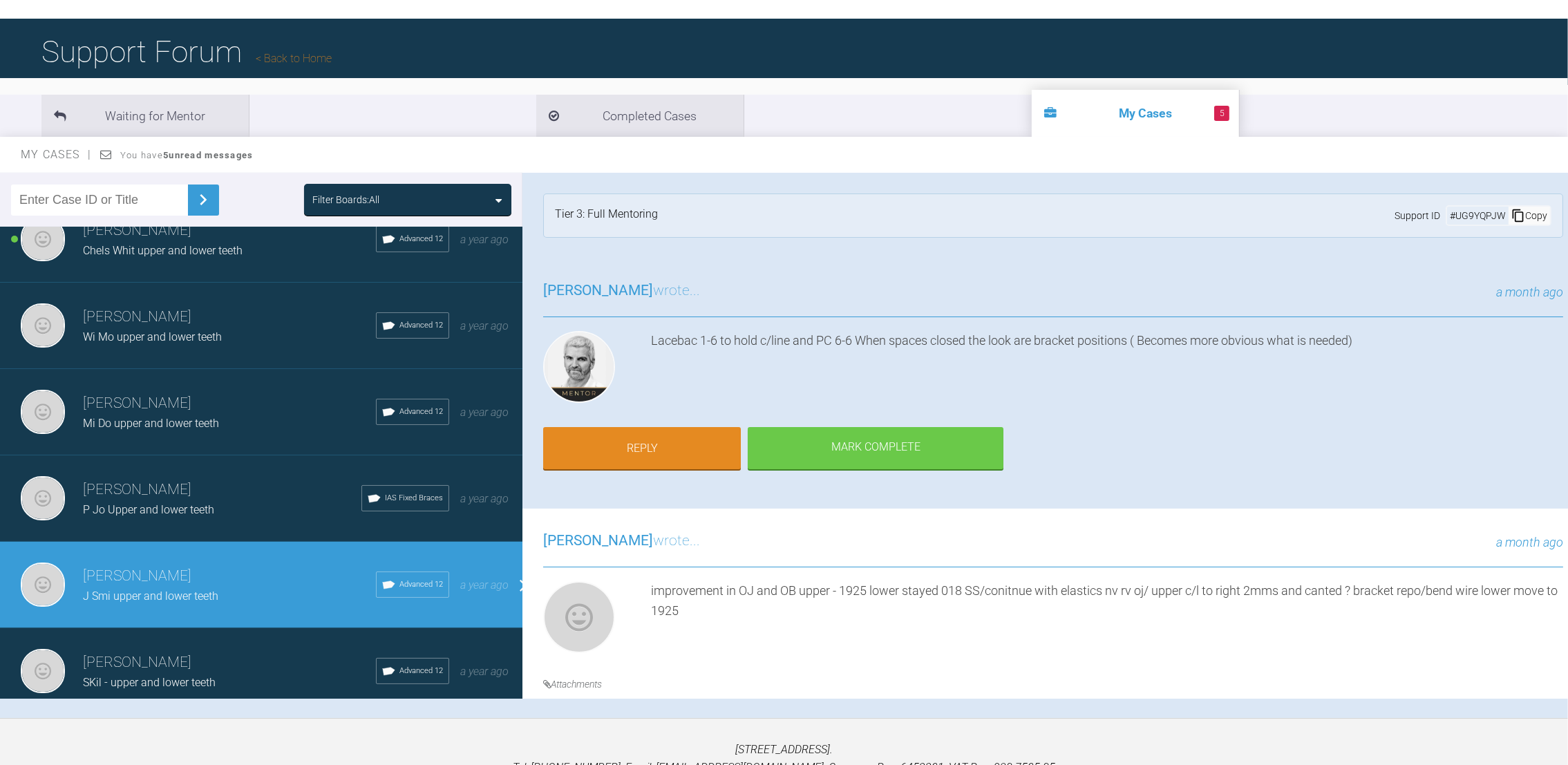
drag, startPoint x: 1564, startPoint y: 191, endPoint x: 1564, endPoint y: 170, distance: 21.0
click at [1564, 170] on div "My Cases You have 5 unread messages Filter Boards: All [PERSON_NAME] [PERSON_NA…" at bounding box center [784, 427] width 1568 height 581
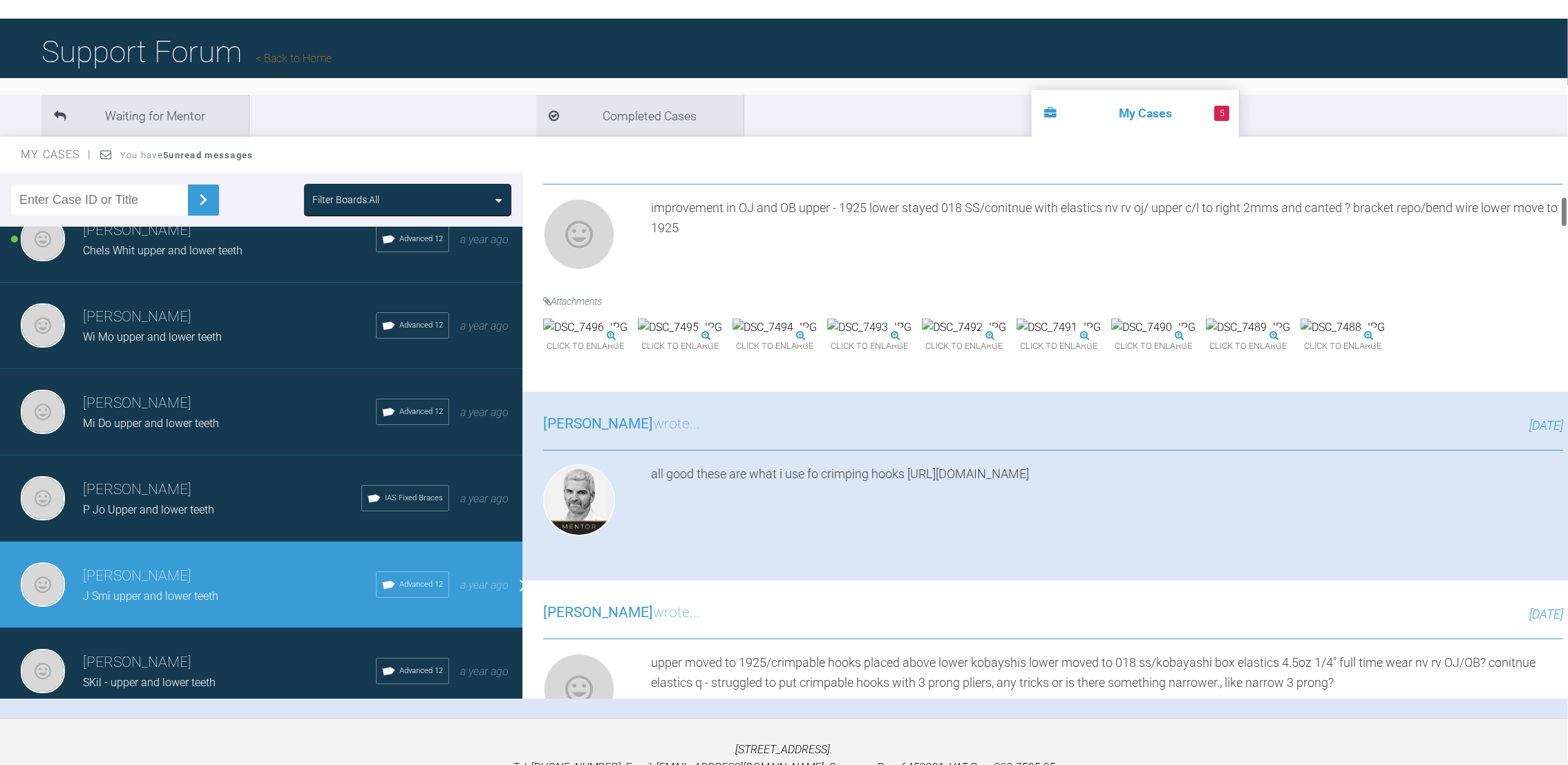
scroll to position [394, 0]
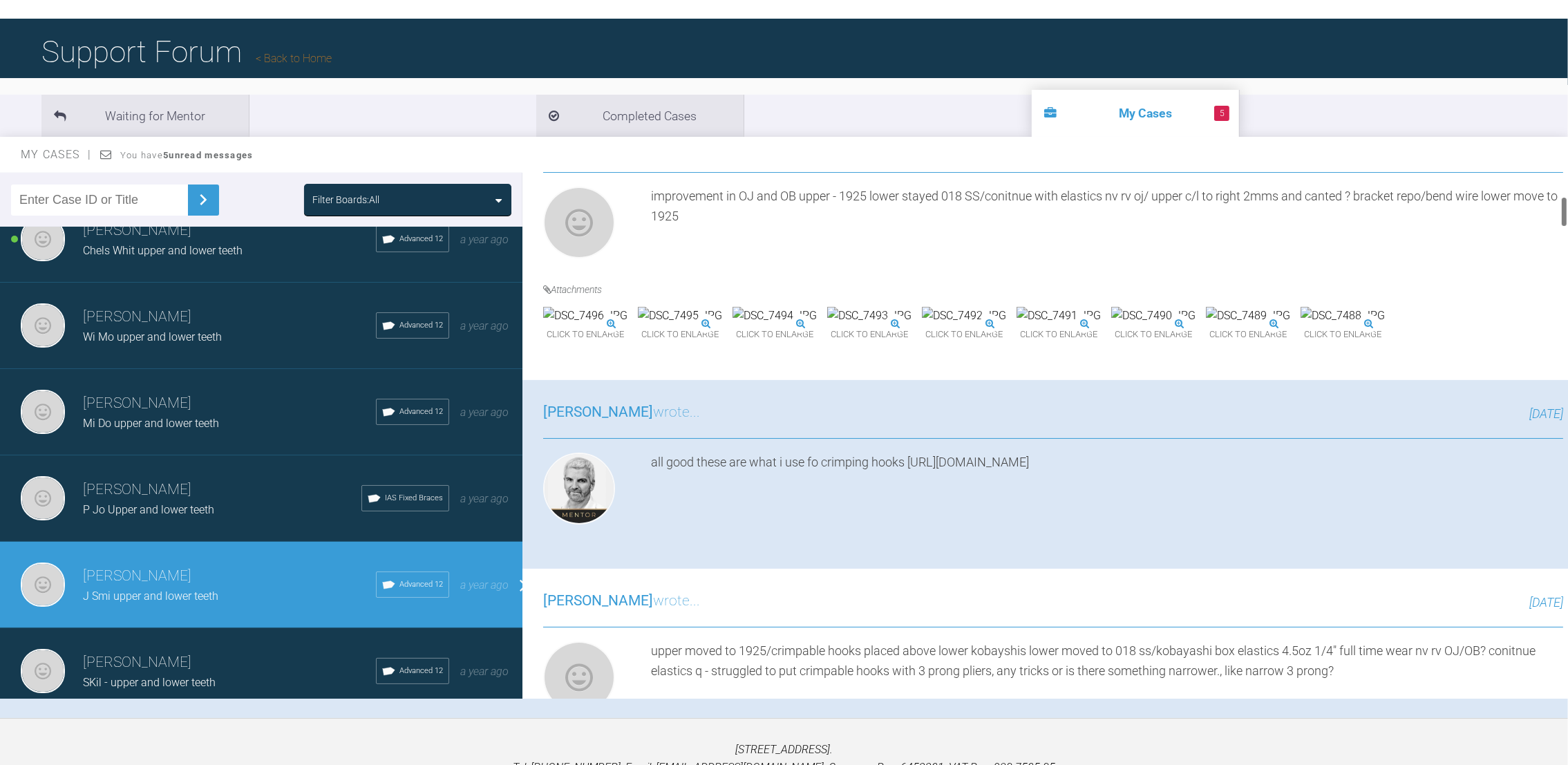
drag, startPoint x: 1561, startPoint y: 190, endPoint x: 1566, endPoint y: 212, distance: 22.6
click at [1566, 212] on div at bounding box center [1564, 211] width 5 height 31
click at [611, 324] on img at bounding box center [585, 316] width 84 height 18
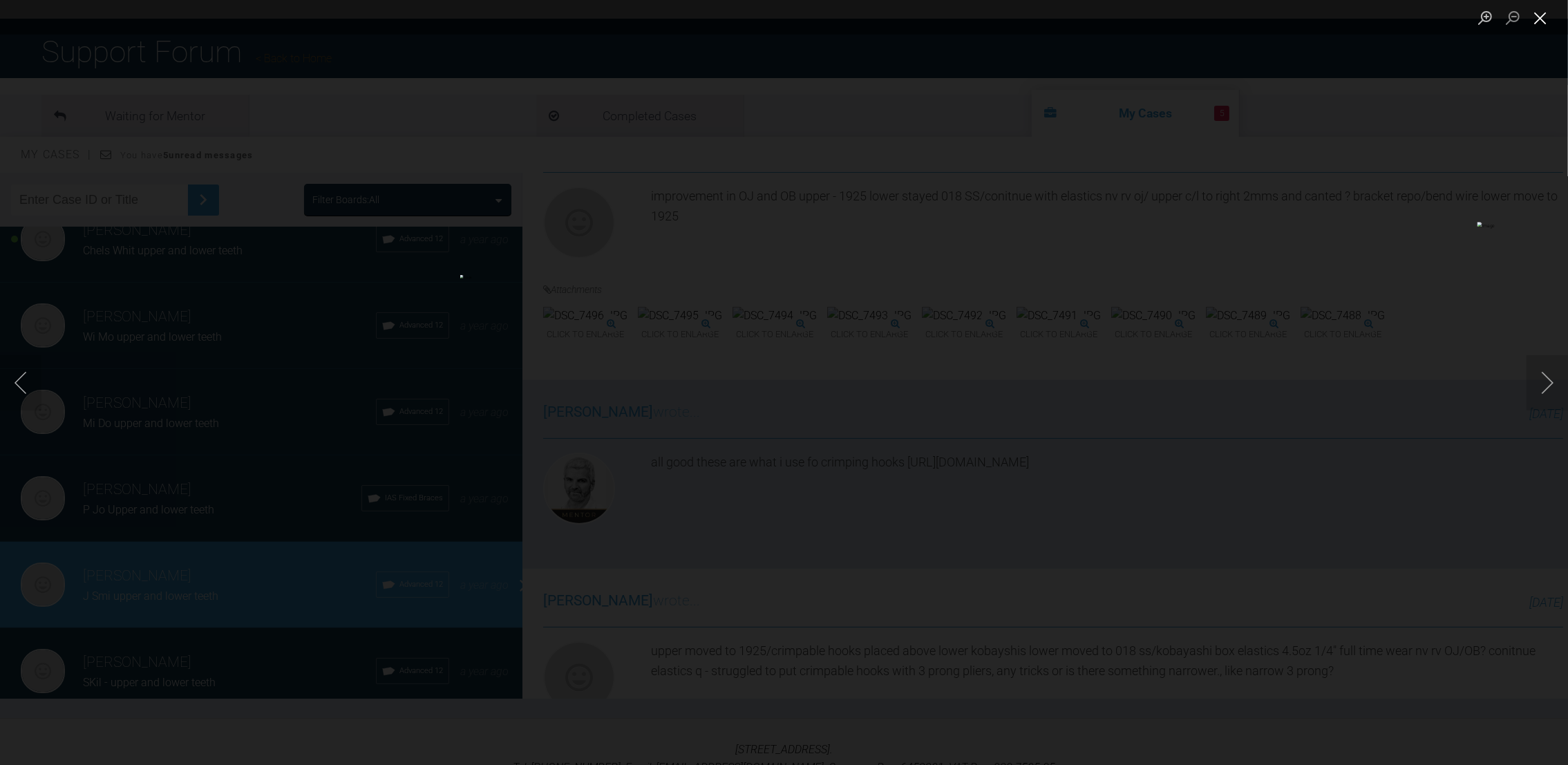
click at [1543, 16] on button "Close lightbox" at bounding box center [1540, 17] width 28 height 24
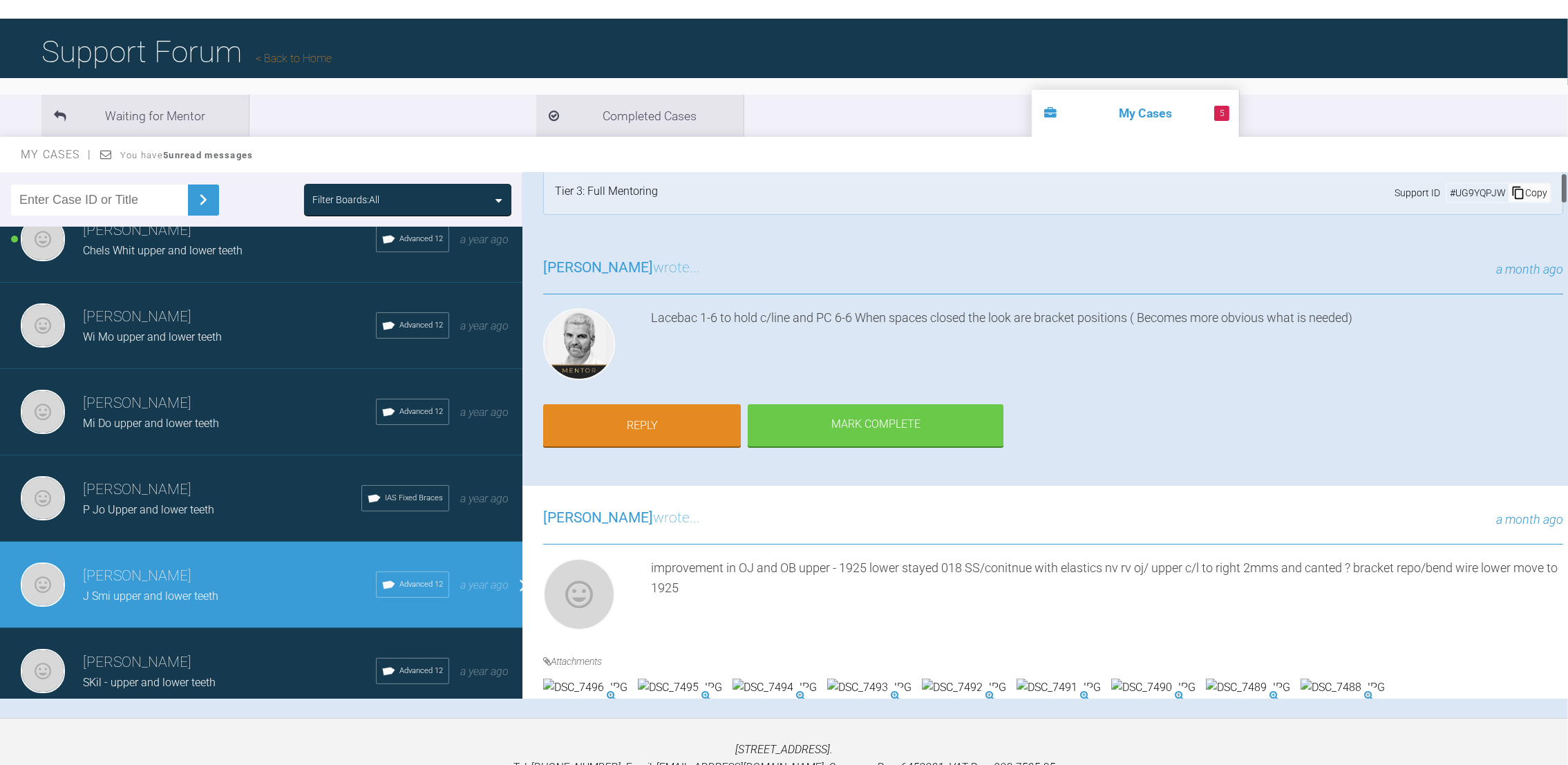
scroll to position [0, 0]
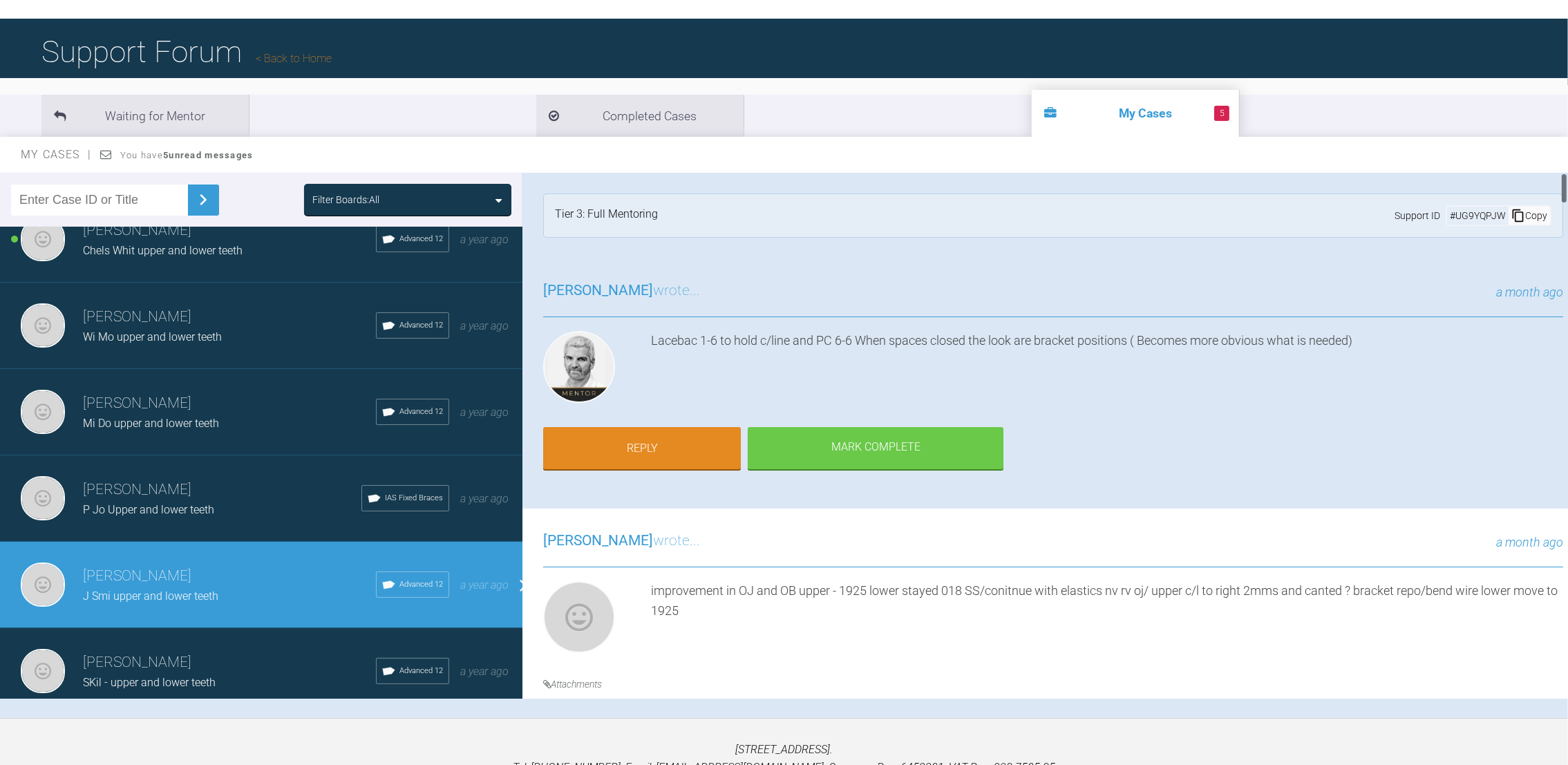
drag, startPoint x: 1562, startPoint y: 207, endPoint x: 1565, endPoint y: 177, distance: 30.1
click at [1565, 177] on div at bounding box center [1564, 188] width 5 height 31
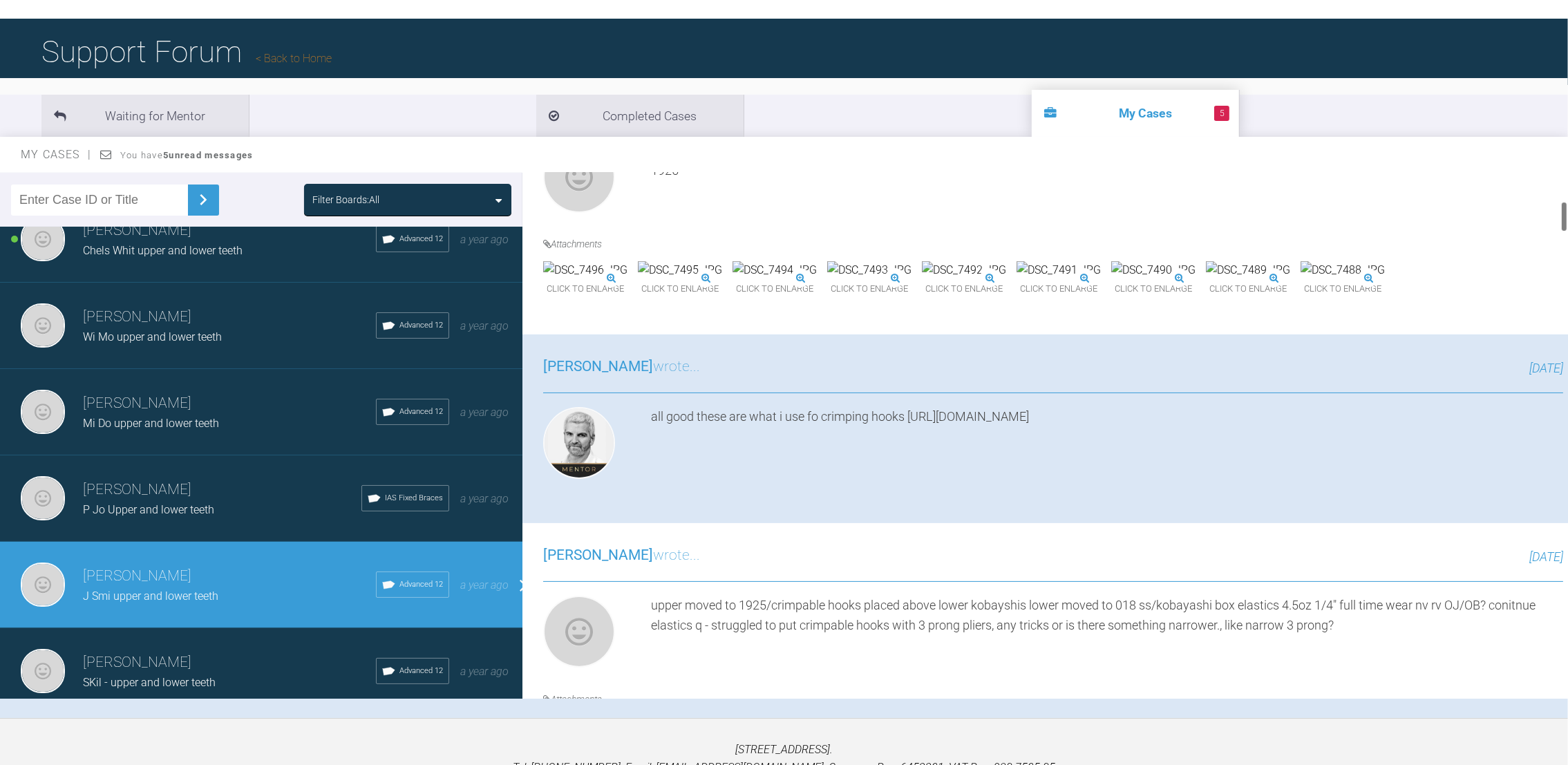
scroll to position [509, 0]
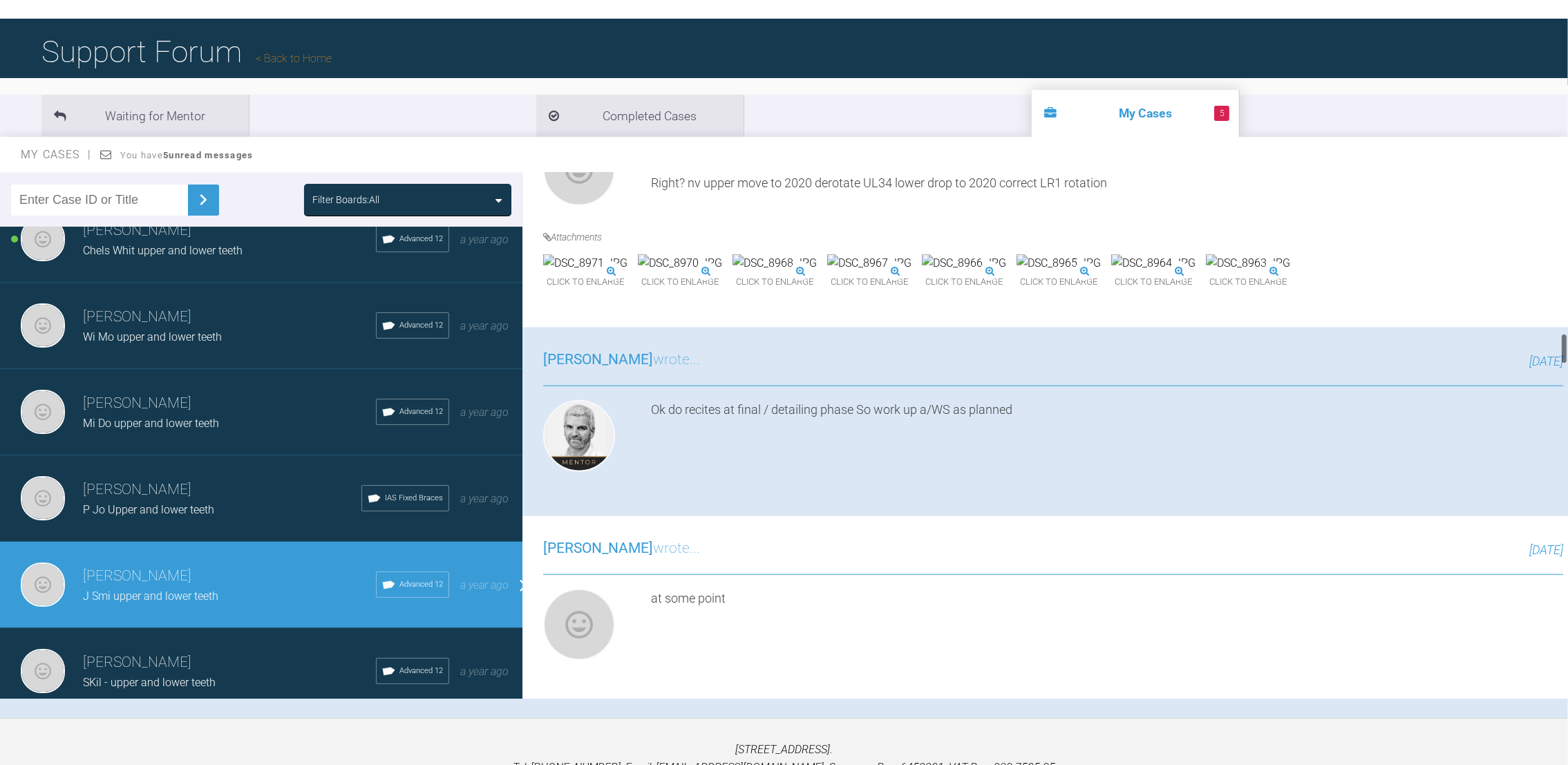
drag, startPoint x: 1565, startPoint y: 182, endPoint x: 1564, endPoint y: 306, distance: 124.0
click at [1564, 333] on div at bounding box center [1564, 348] width 5 height 31
